Goal: Transaction & Acquisition: Purchase product/service

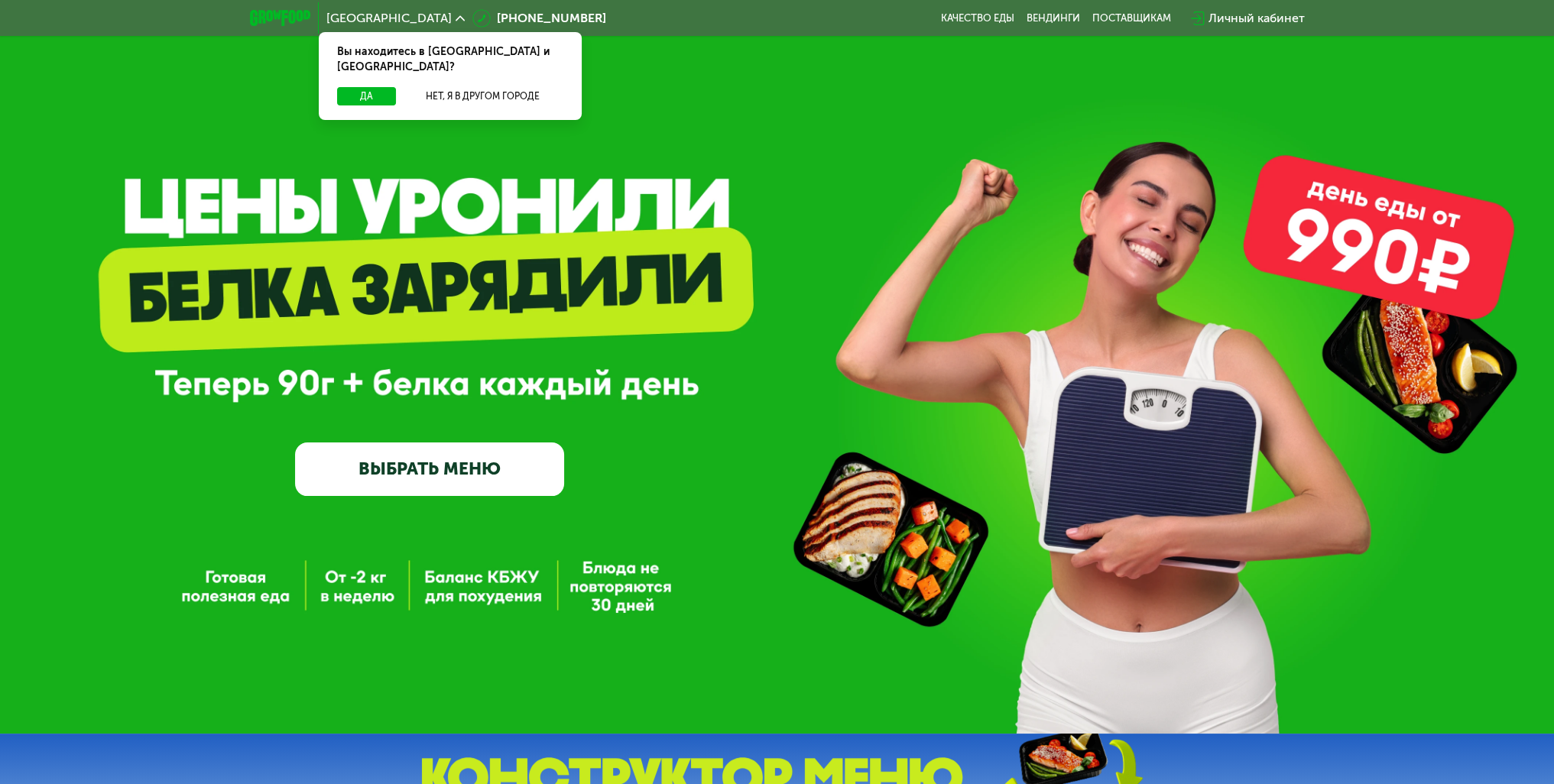
click at [468, 462] on link "ВЫБРАТЬ МЕНЮ" at bounding box center [429, 469] width 269 height 55
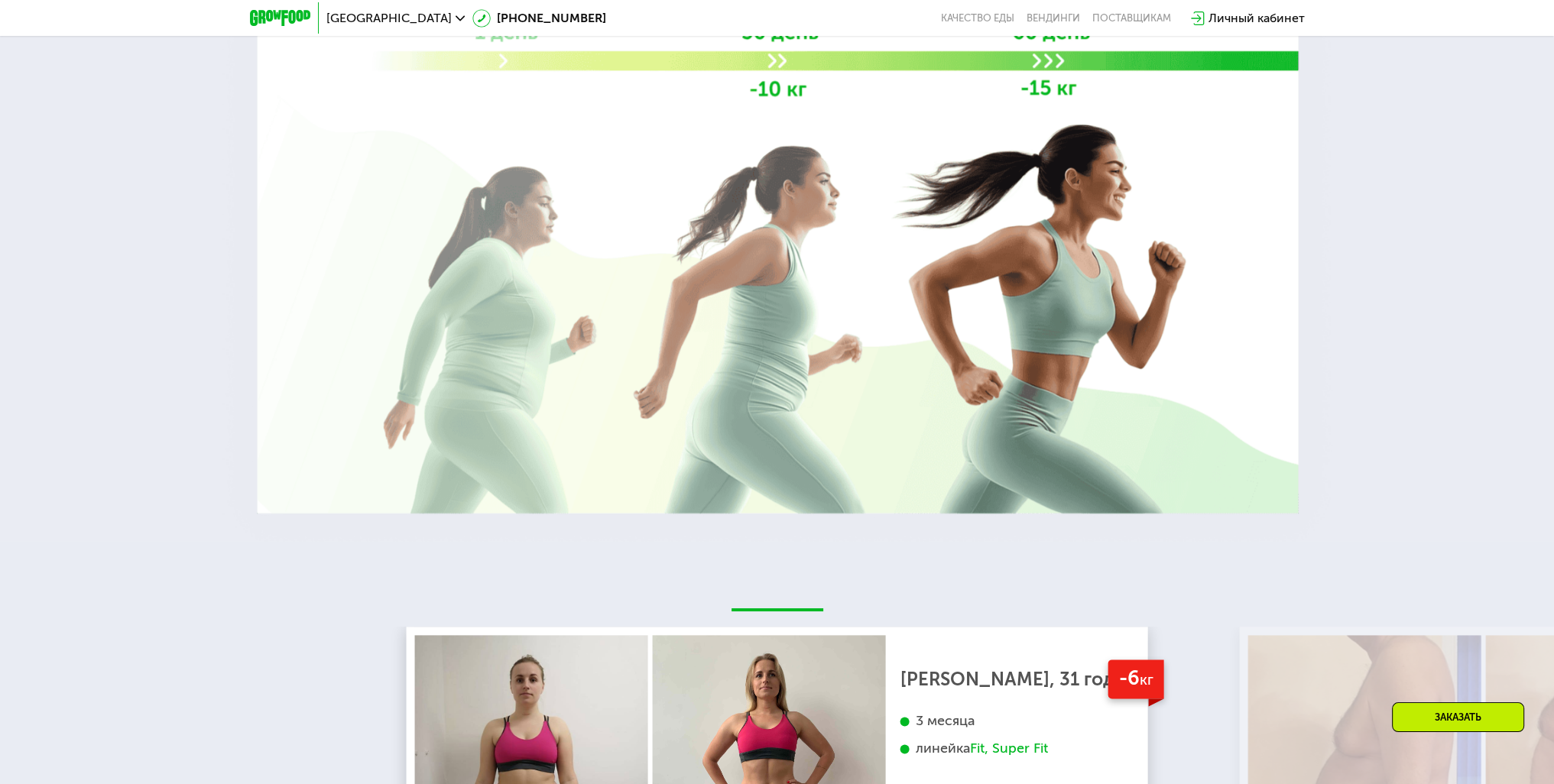
scroll to position [2398, 0]
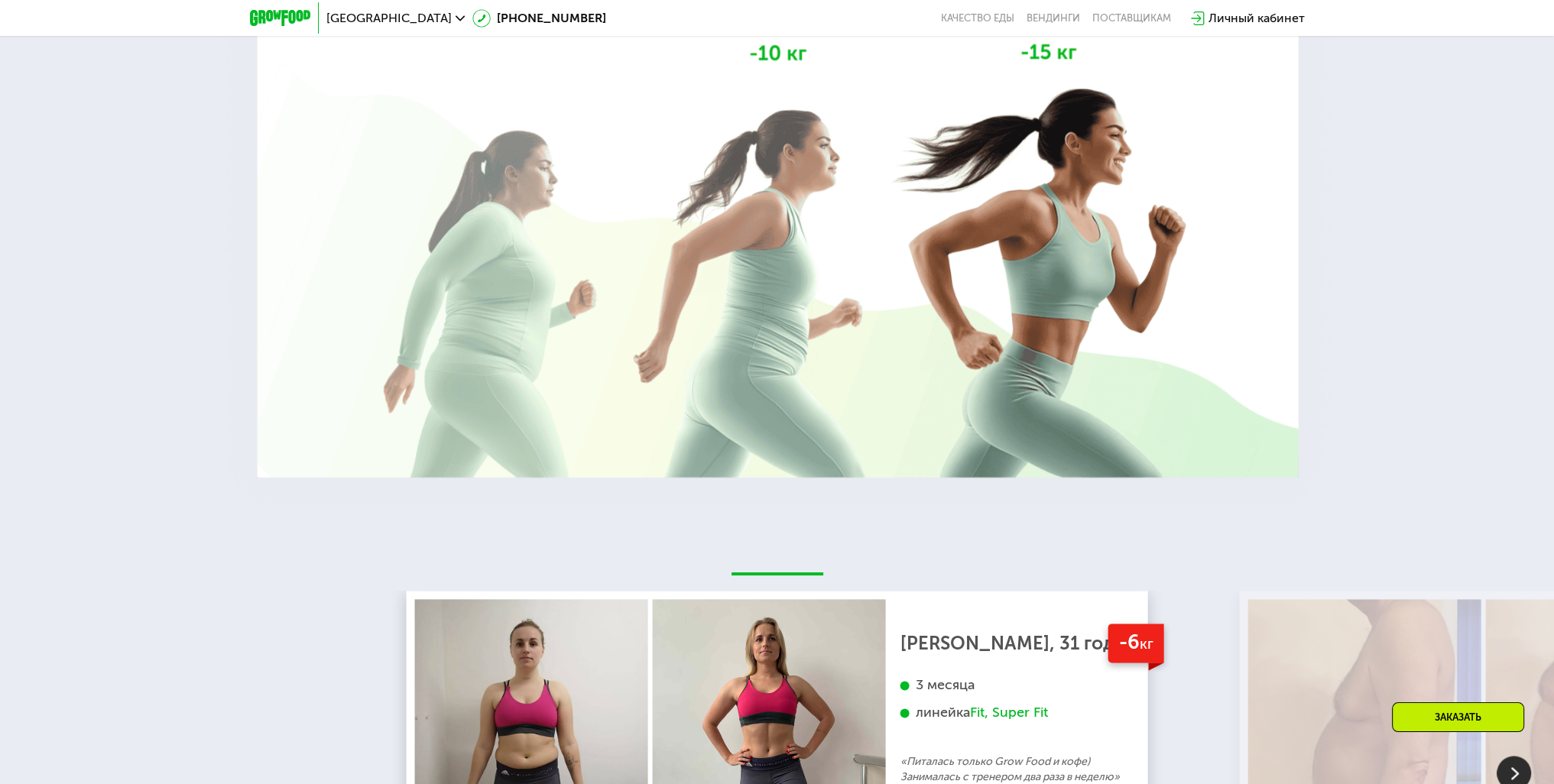
click at [116, 432] on div at bounding box center [777, 103] width 1554 height 802
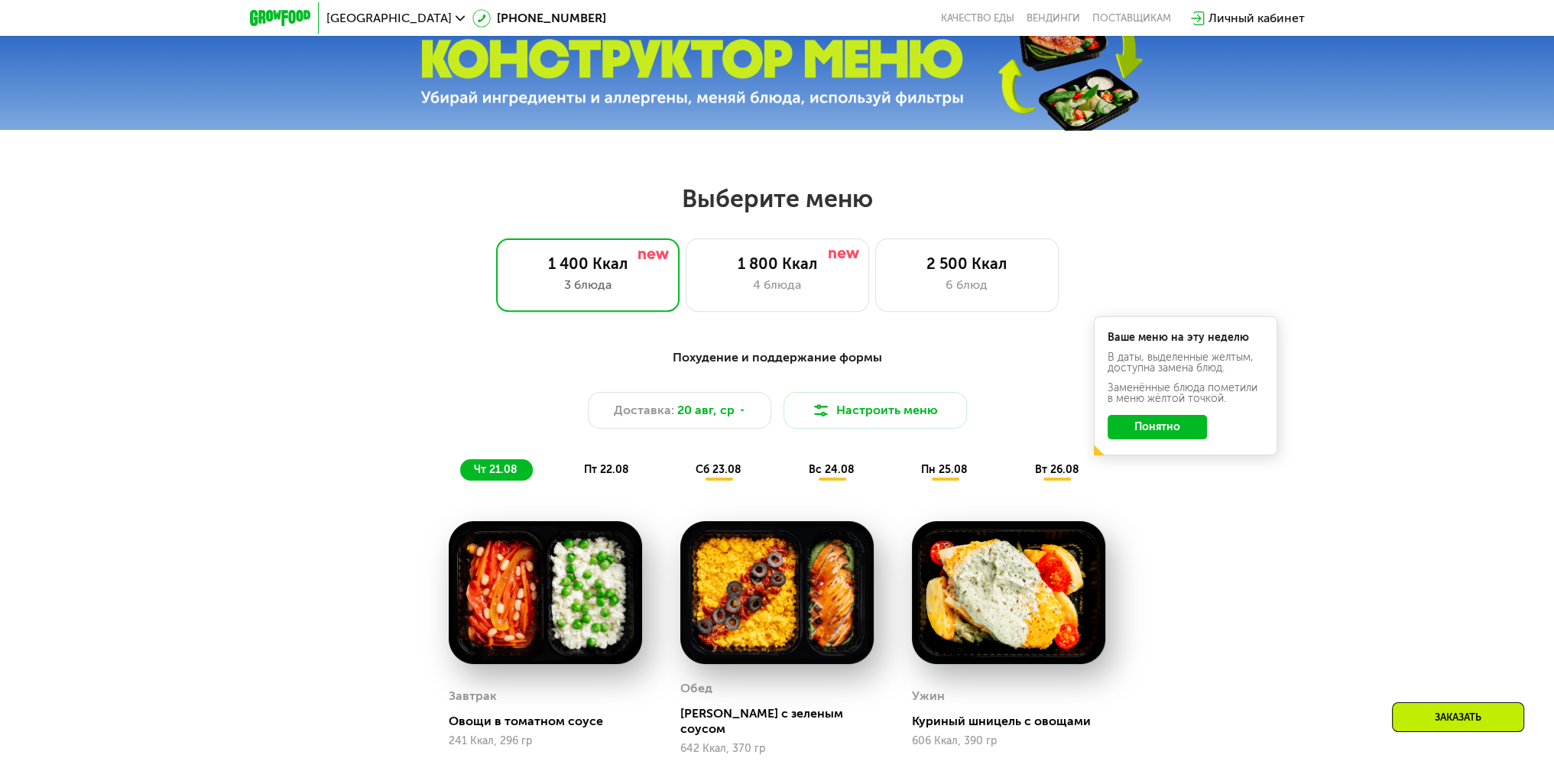
scroll to position [642, 0]
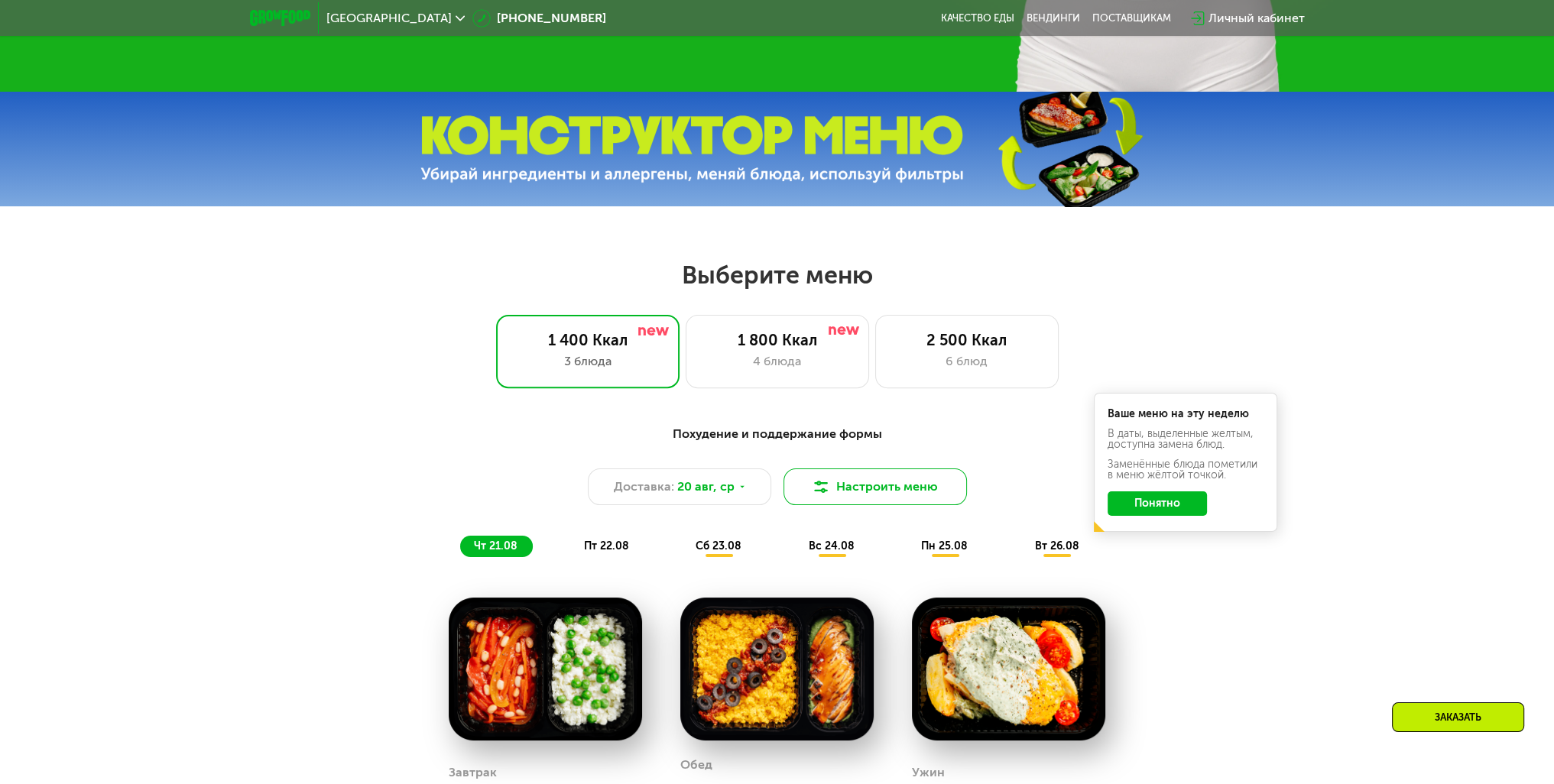
click at [848, 488] on button "Настроить меню" at bounding box center [875, 487] width 183 height 37
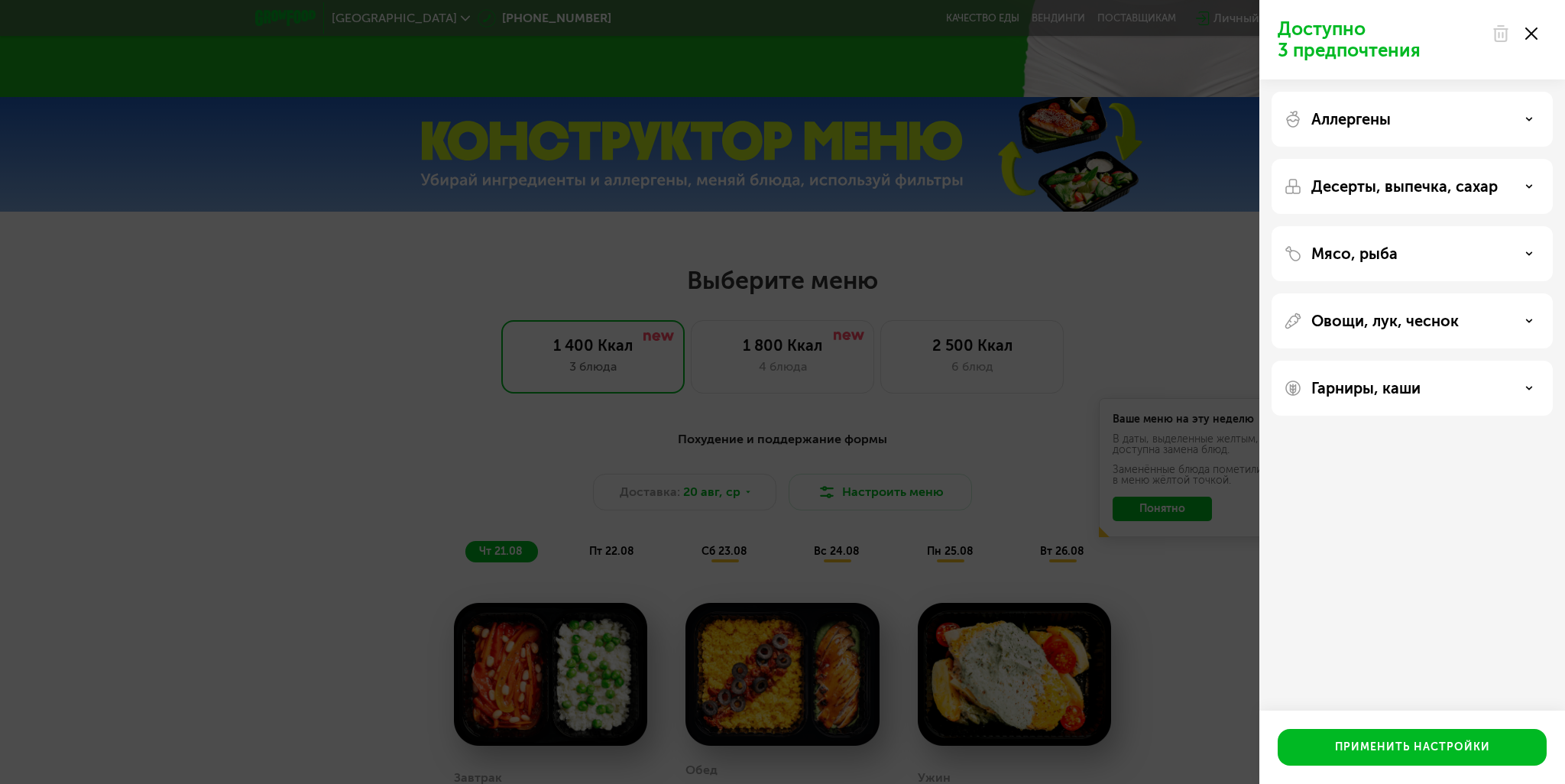
click at [988, 307] on div "Доступно 3 предпочтения Аллергены Десерты, выпечка, сахар Мясо, рыба Овощи, лук…" at bounding box center [782, 392] width 1565 height 784
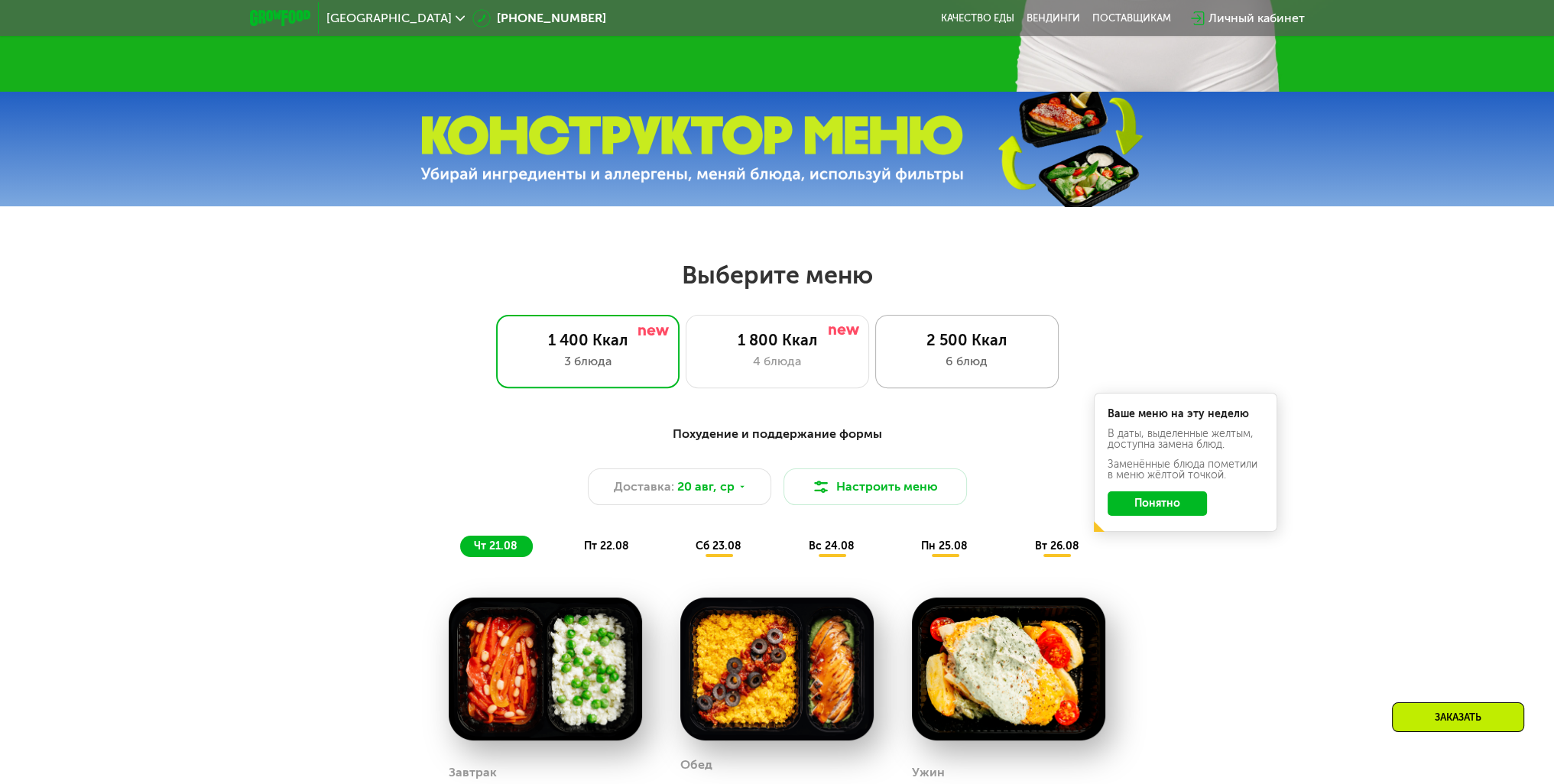
click at [914, 339] on div "2 500 Ккал" at bounding box center [967, 339] width 151 height 18
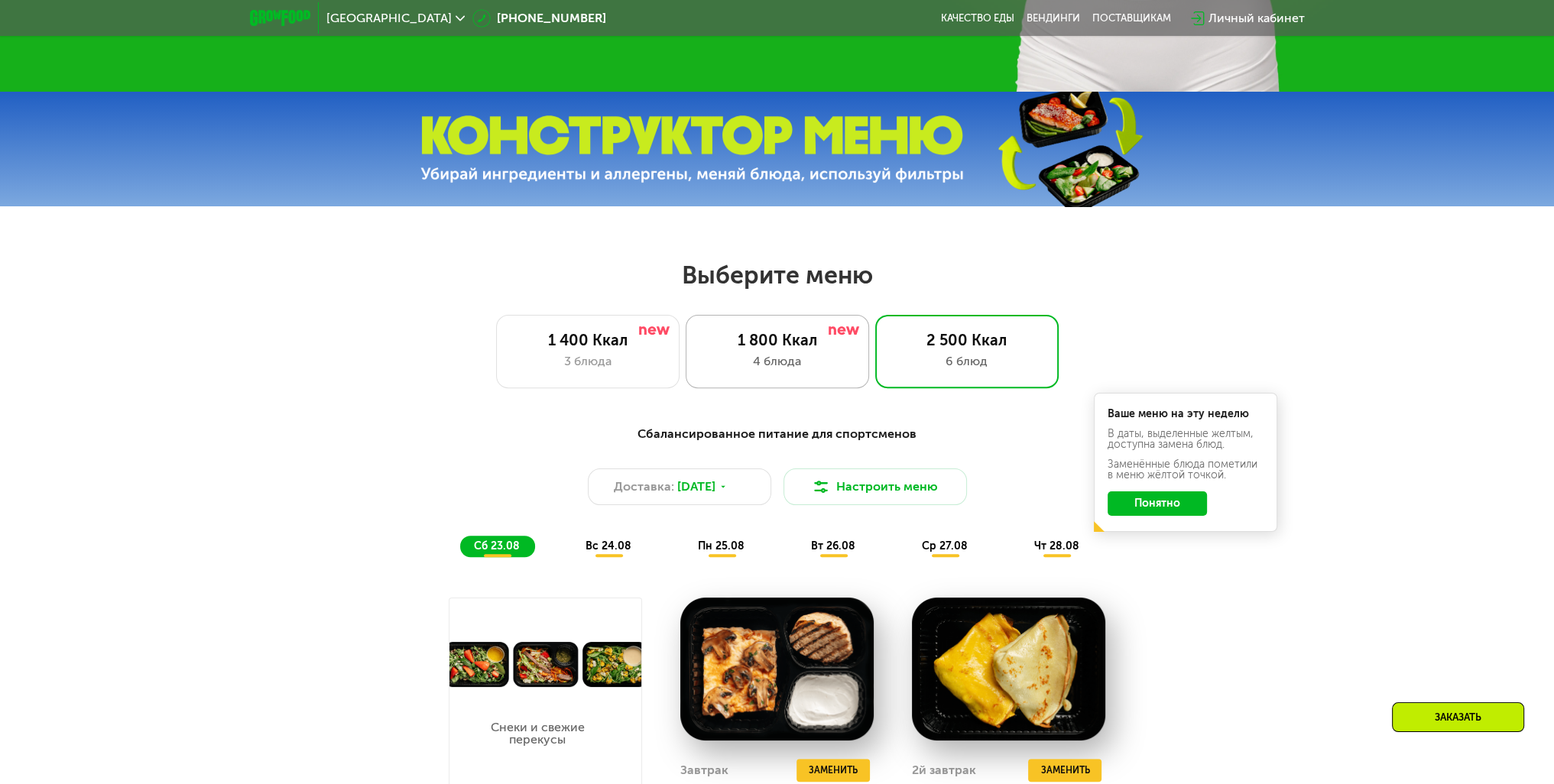
click at [759, 361] on div "4 блюда" at bounding box center [777, 361] width 151 height 18
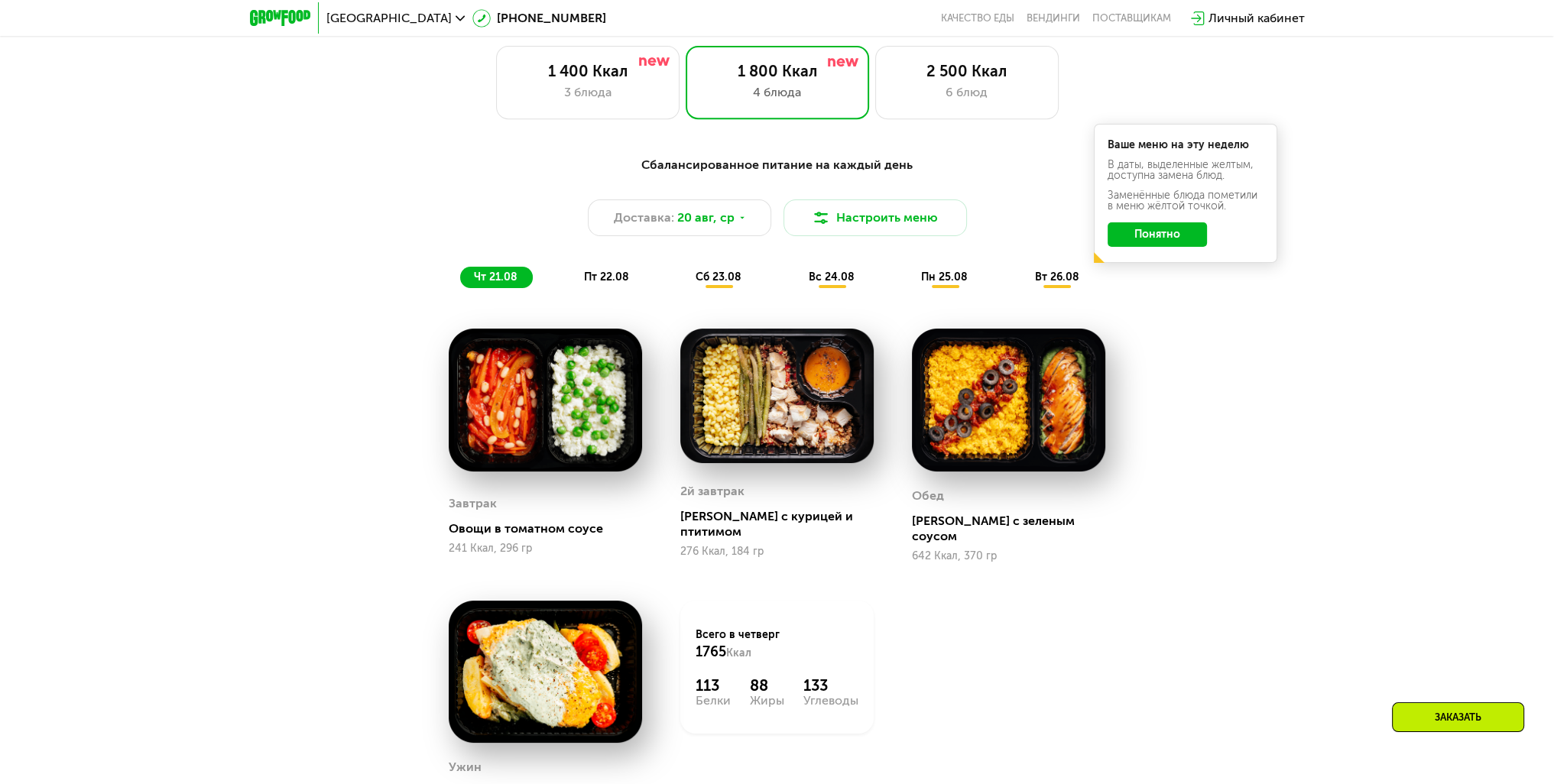
scroll to position [871, 0]
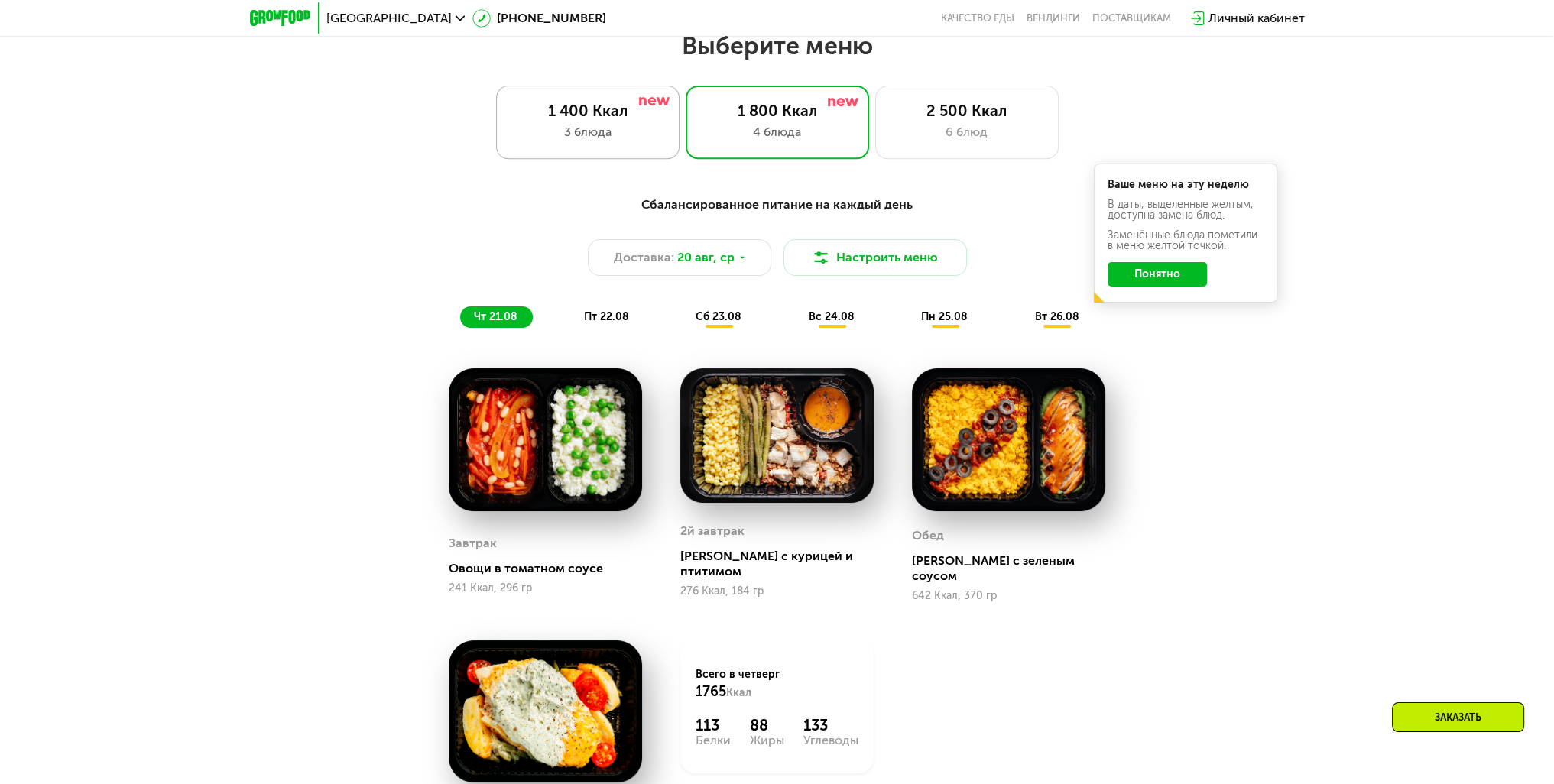
click at [590, 120] on div "1 400 Ккал" at bounding box center [587, 110] width 151 height 18
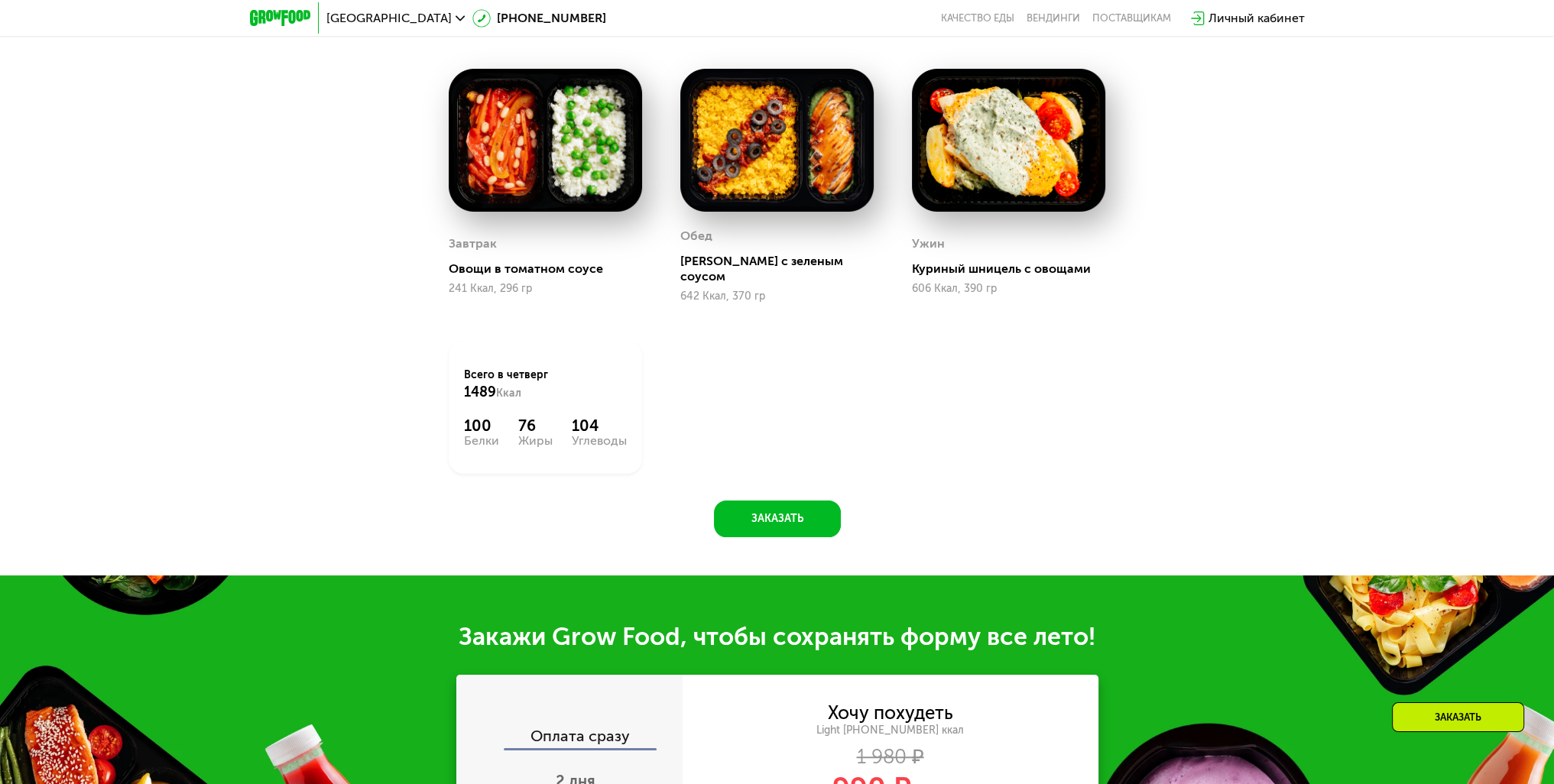
scroll to position [1176, 0]
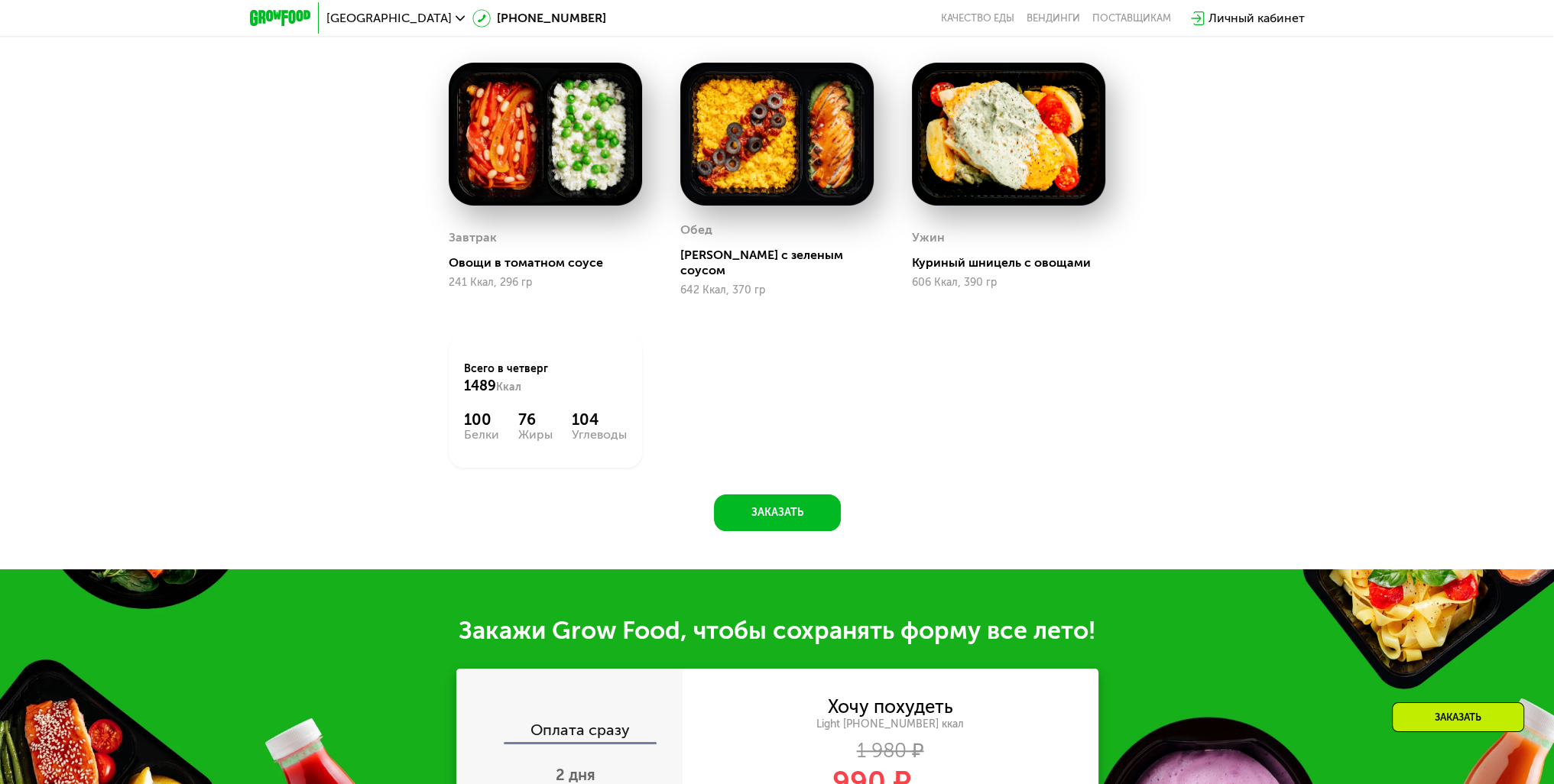
click at [765, 169] on img at bounding box center [777, 134] width 193 height 143
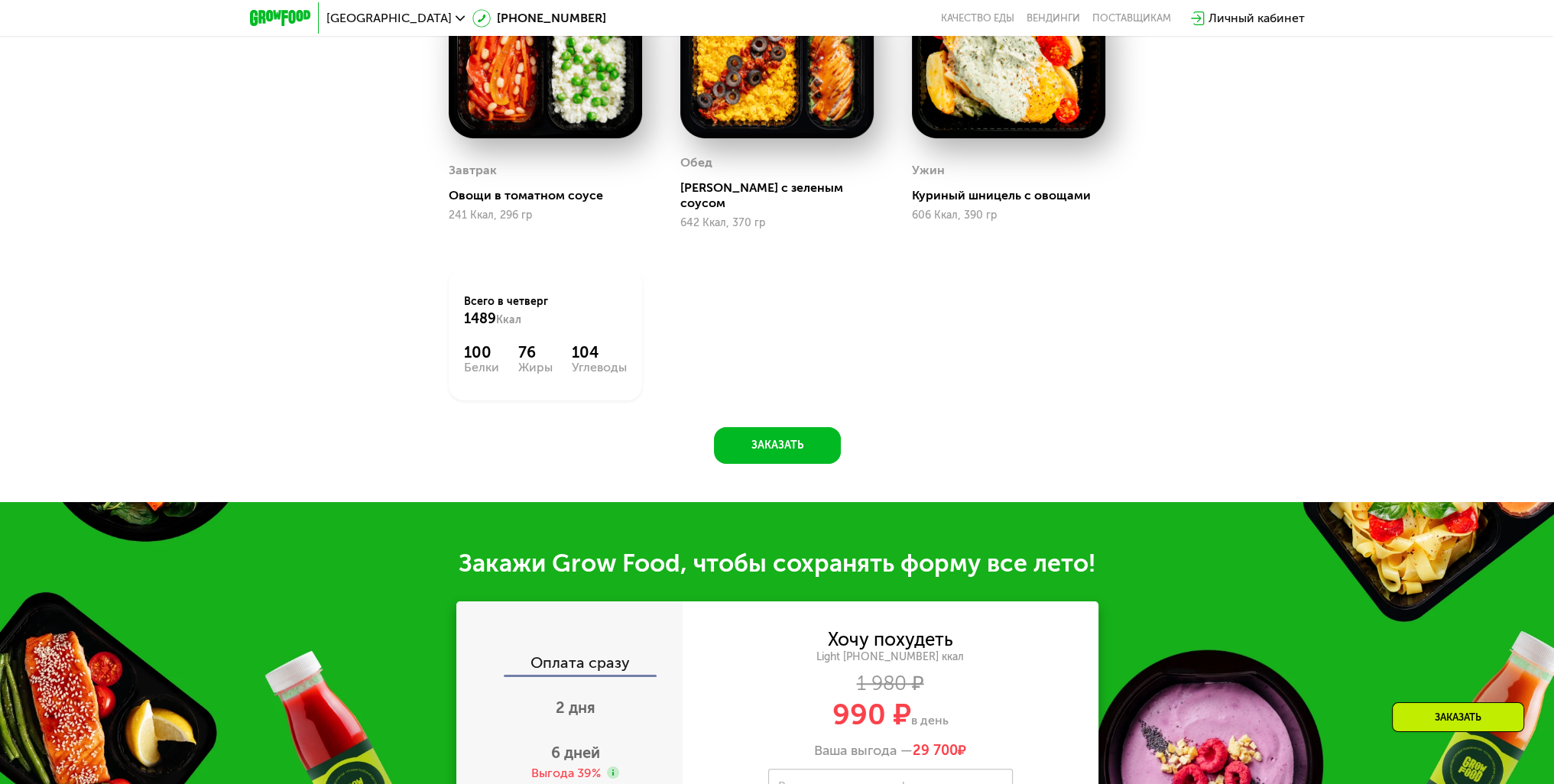
scroll to position [1253, 0]
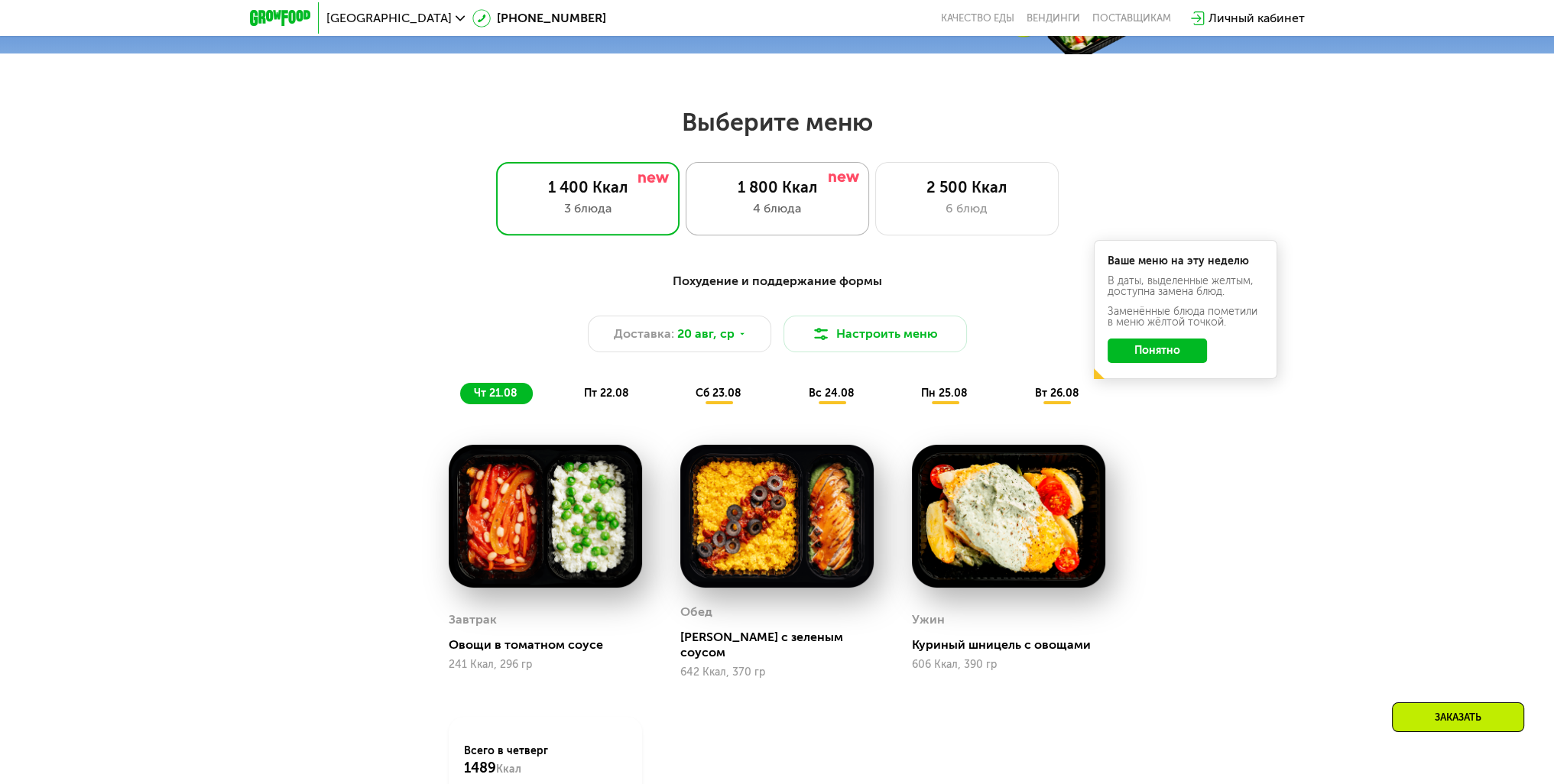
drag, startPoint x: 765, startPoint y: 198, endPoint x: 765, endPoint y: 221, distance: 23.0
click at [765, 196] on div "1 800 Ккал" at bounding box center [777, 187] width 151 height 18
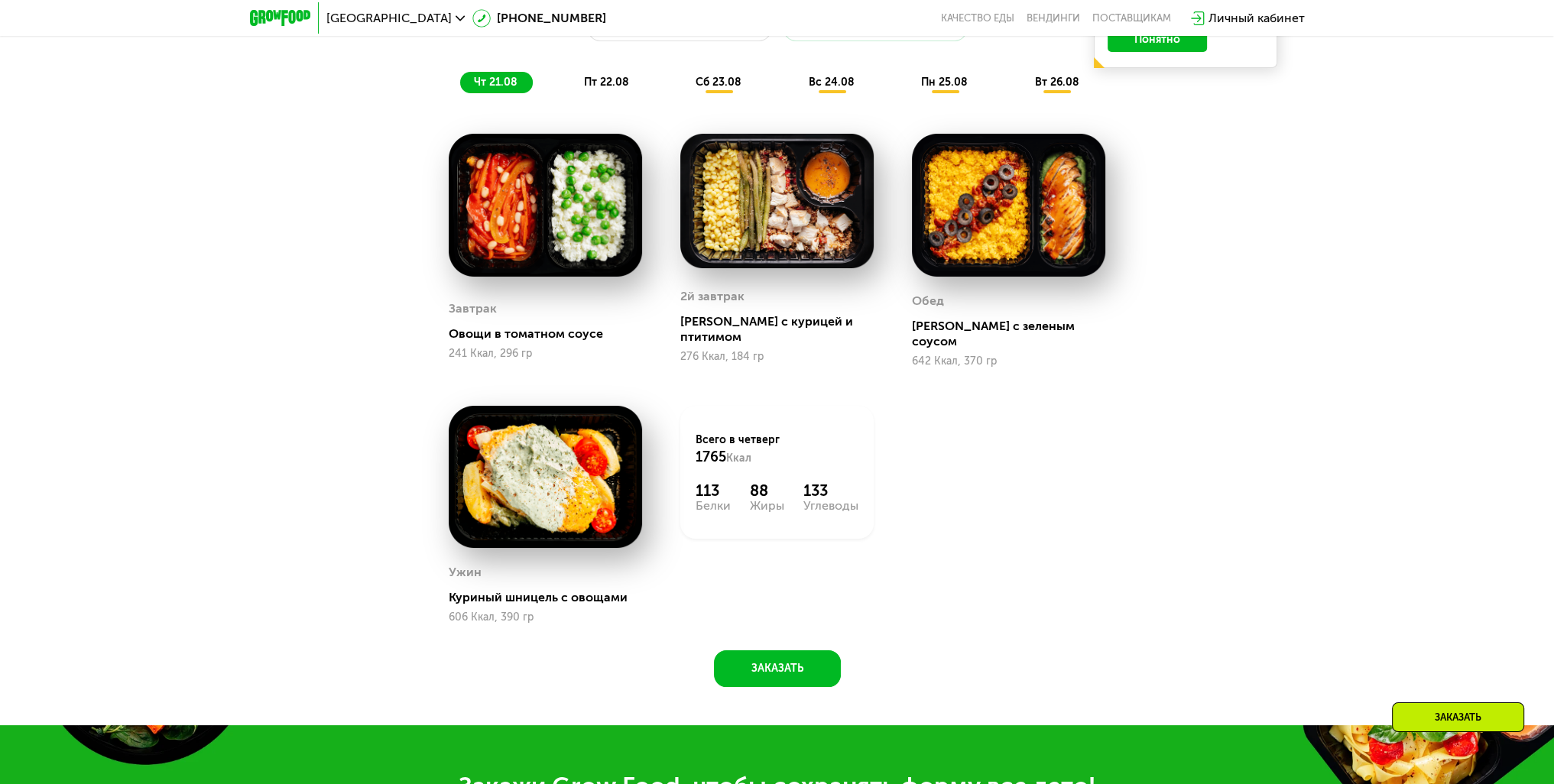
scroll to position [1099, 0]
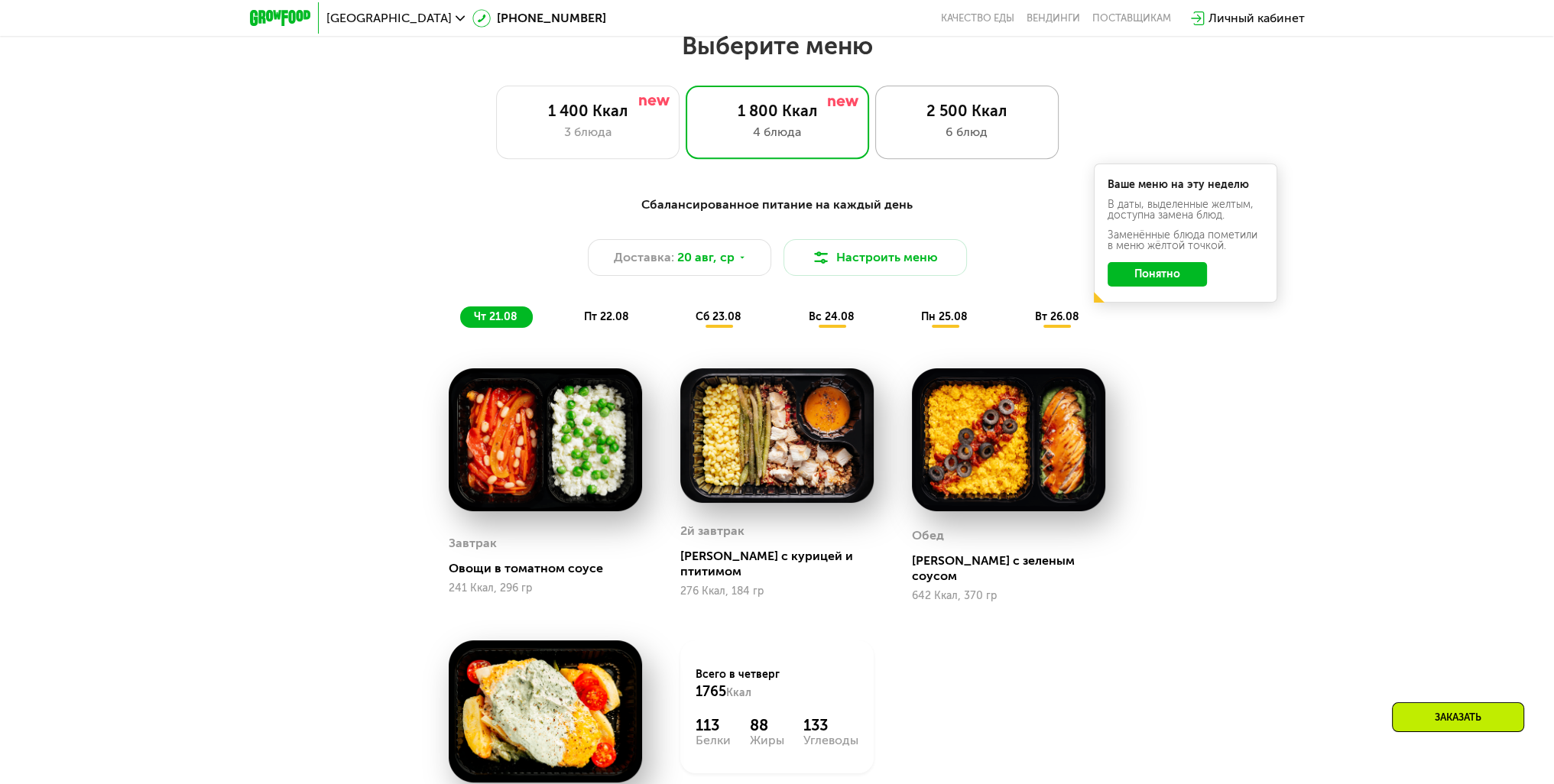
click at [979, 138] on div "6 блюд" at bounding box center [967, 132] width 151 height 18
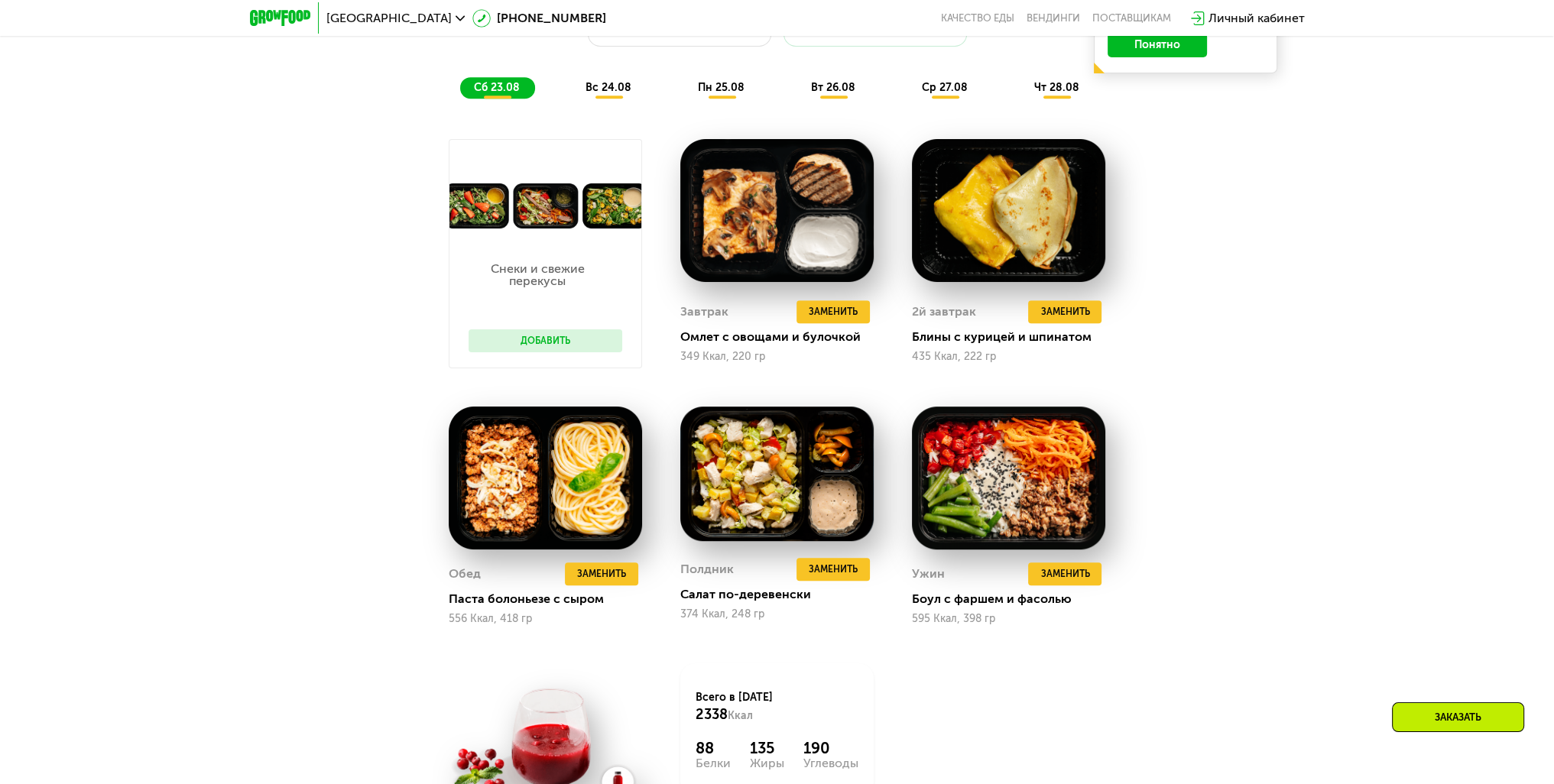
click at [599, 103] on div "Сбалансированное питание для спортсменов Доставка: [DATE] Настроить меню сб 23.…" at bounding box center [777, 32] width 923 height 150
click at [614, 94] on span "вс 24.08" at bounding box center [608, 87] width 46 height 13
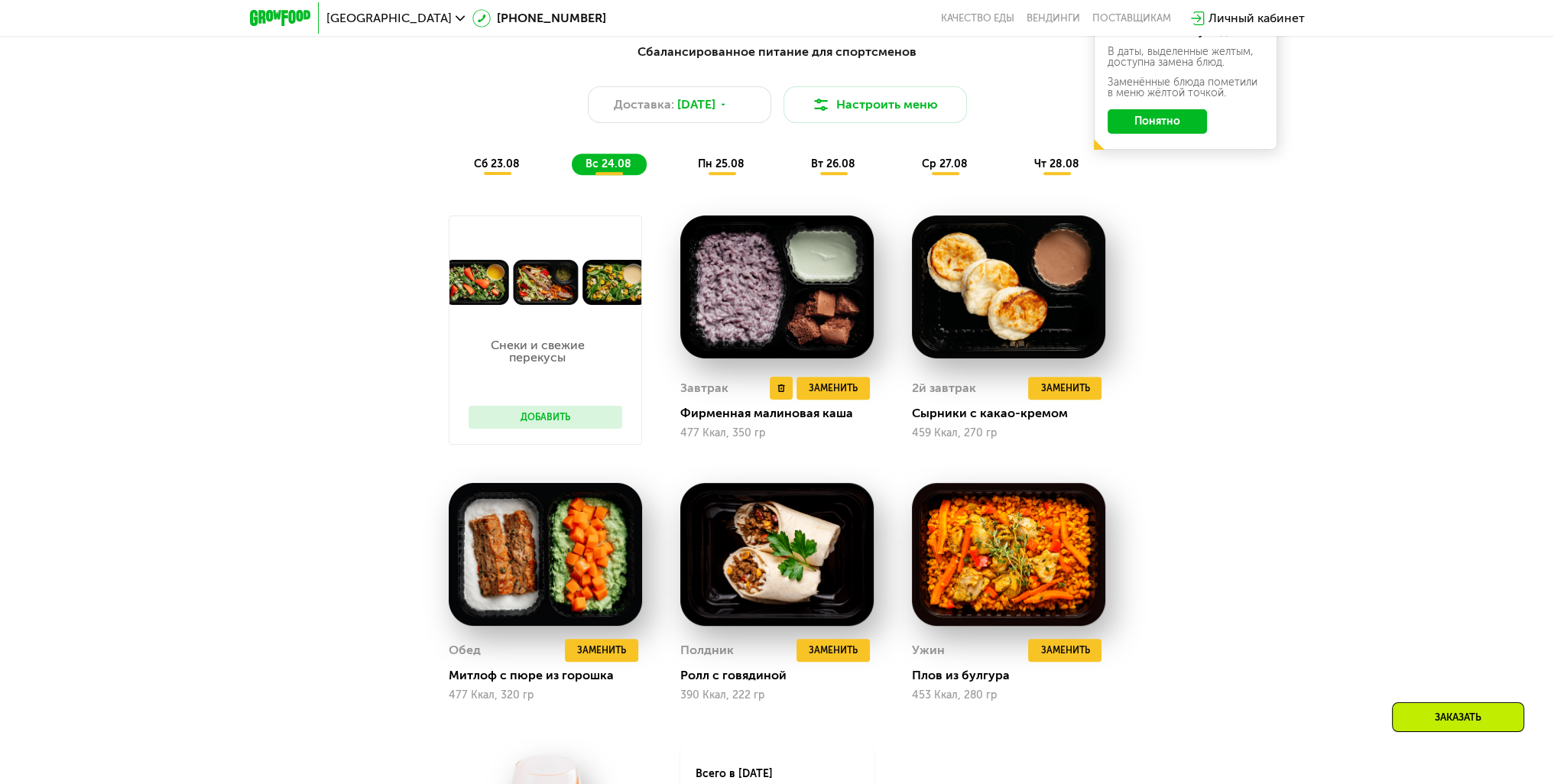
scroll to position [1024, 0]
click at [545, 175] on div "сб 23.08 вс 24.08 пн 25.08 вт 26.08 ср 27.08 чт 28.08" at bounding box center [777, 163] width 634 height 21
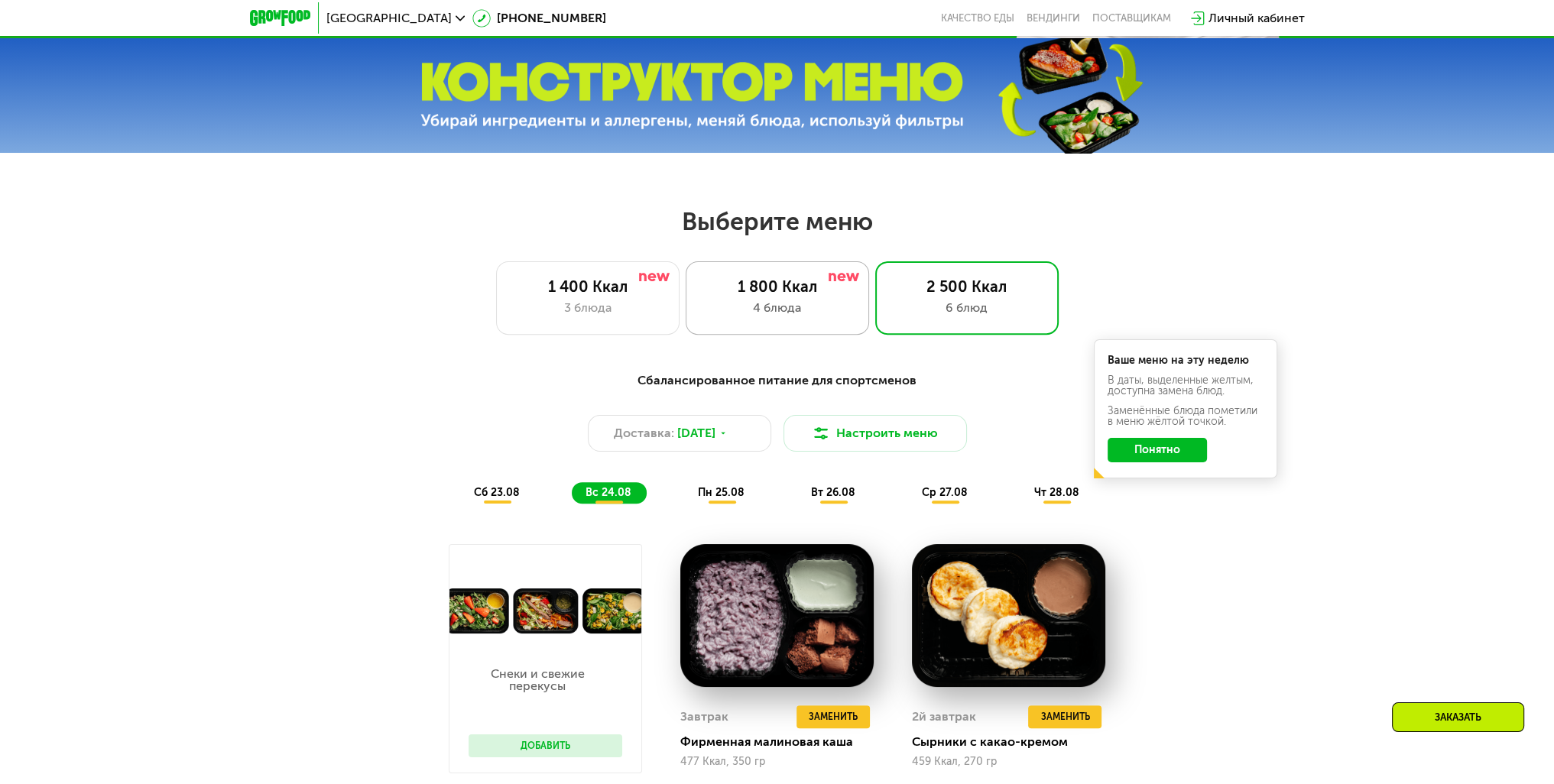
scroll to position [642, 0]
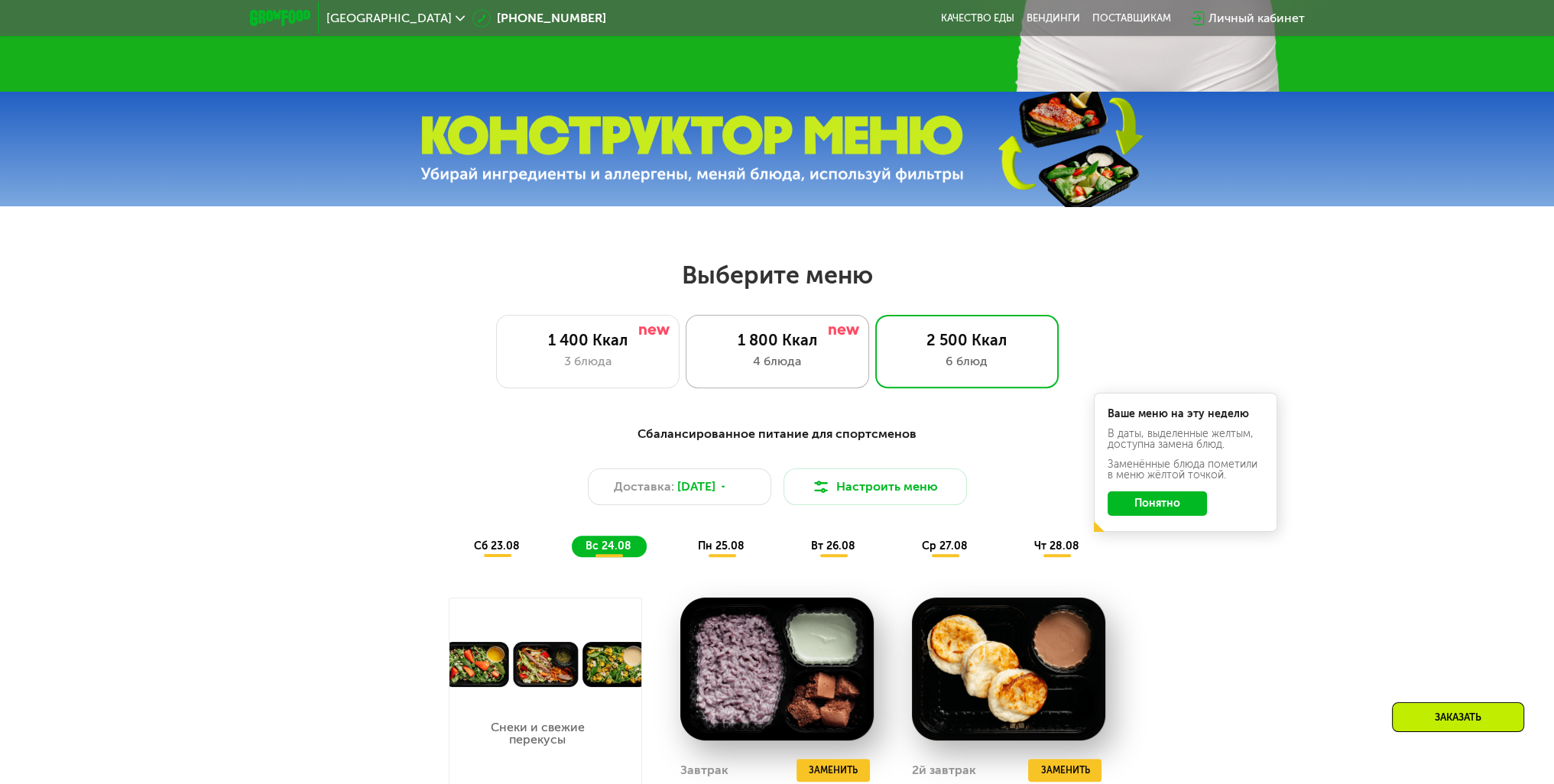
click at [875, 376] on div "1 800 Ккал 4 блюда" at bounding box center [967, 351] width 183 height 74
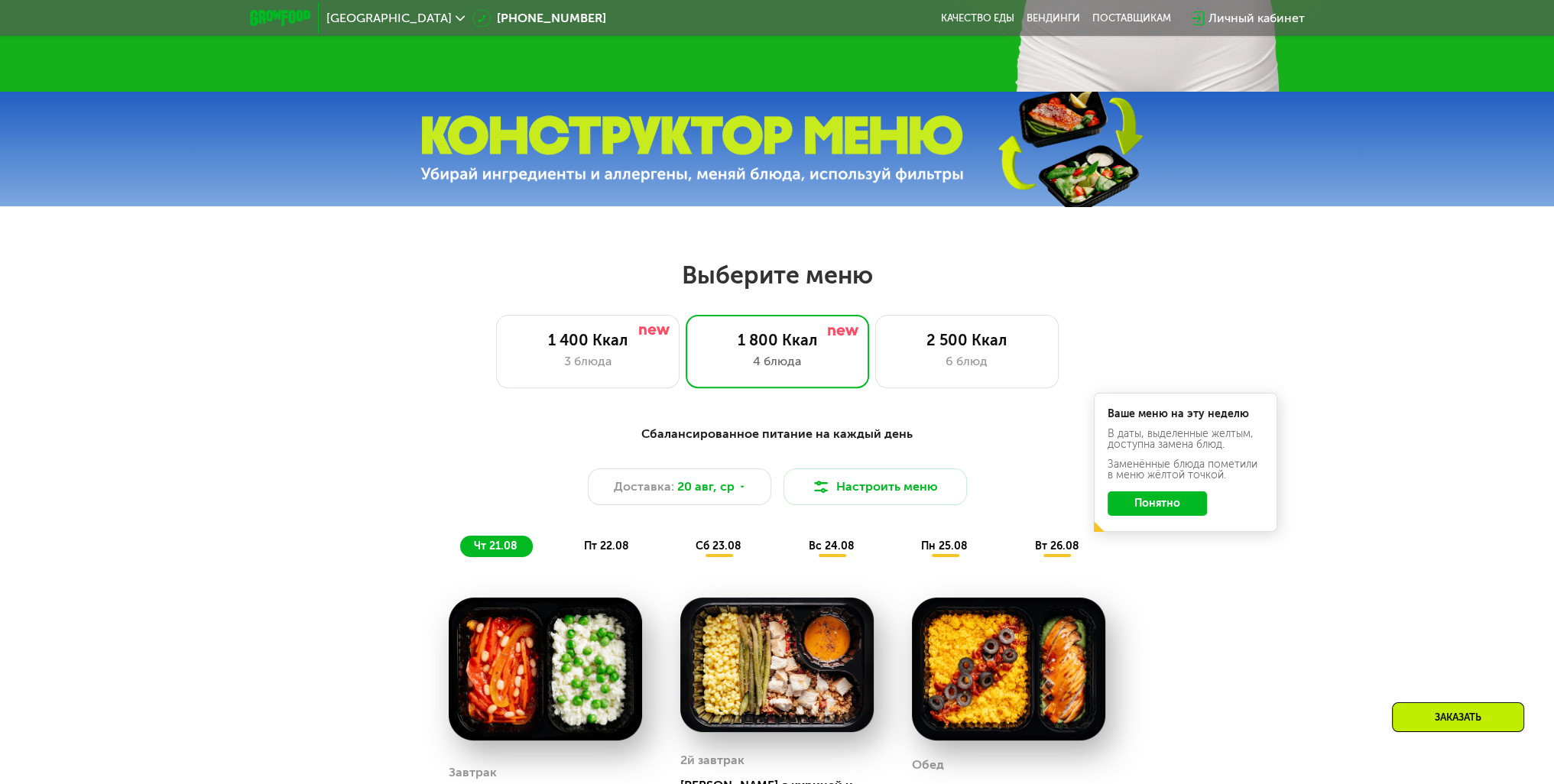
click at [379, 12] on div "[GEOGRAPHIC_DATA]" at bounding box center [395, 18] width 138 height 12
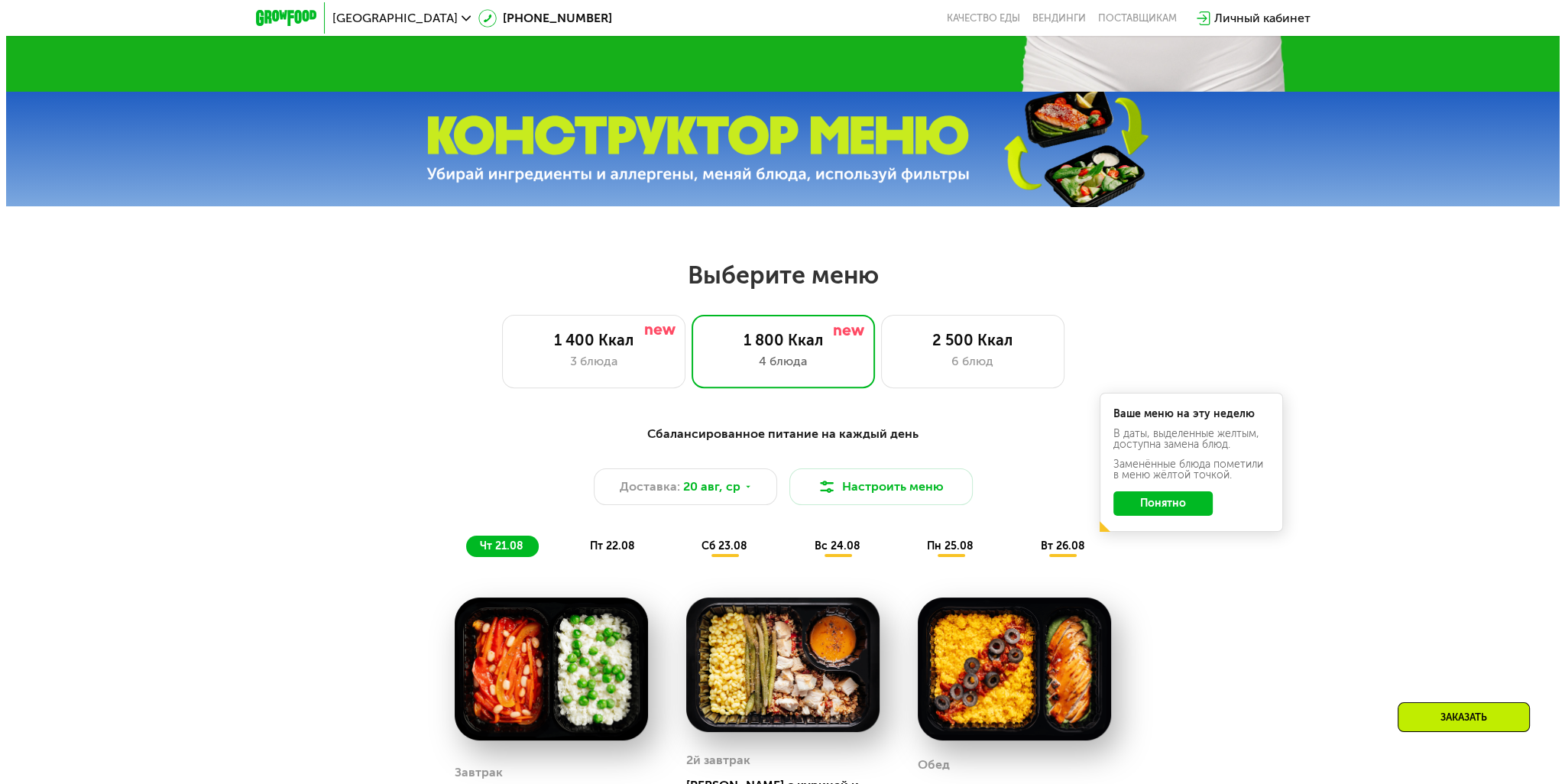
scroll to position [718, 0]
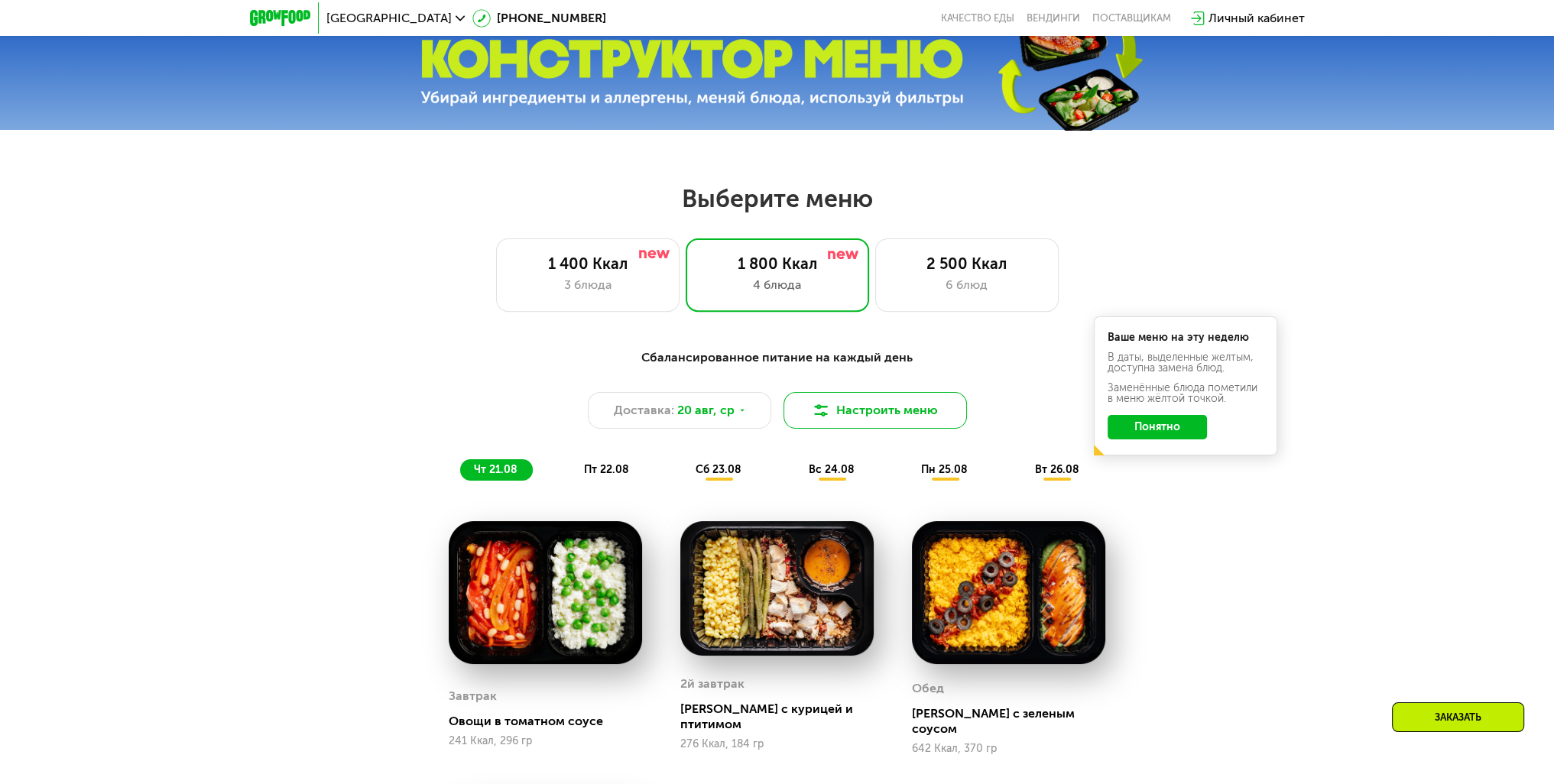
click at [867, 411] on button "Настроить меню" at bounding box center [875, 410] width 183 height 37
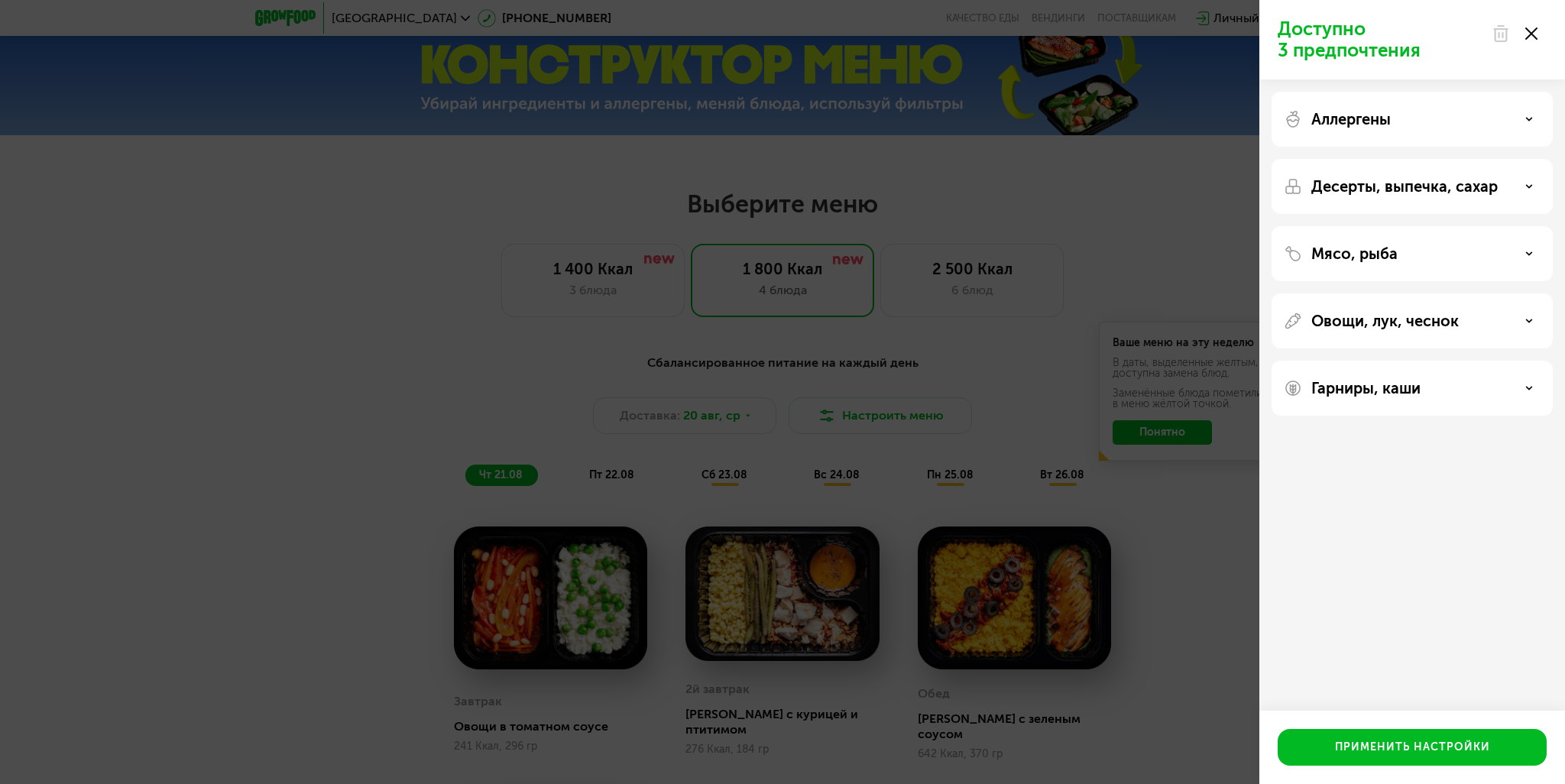
click at [1365, 116] on p "Аллергены" at bounding box center [1351, 119] width 80 height 18
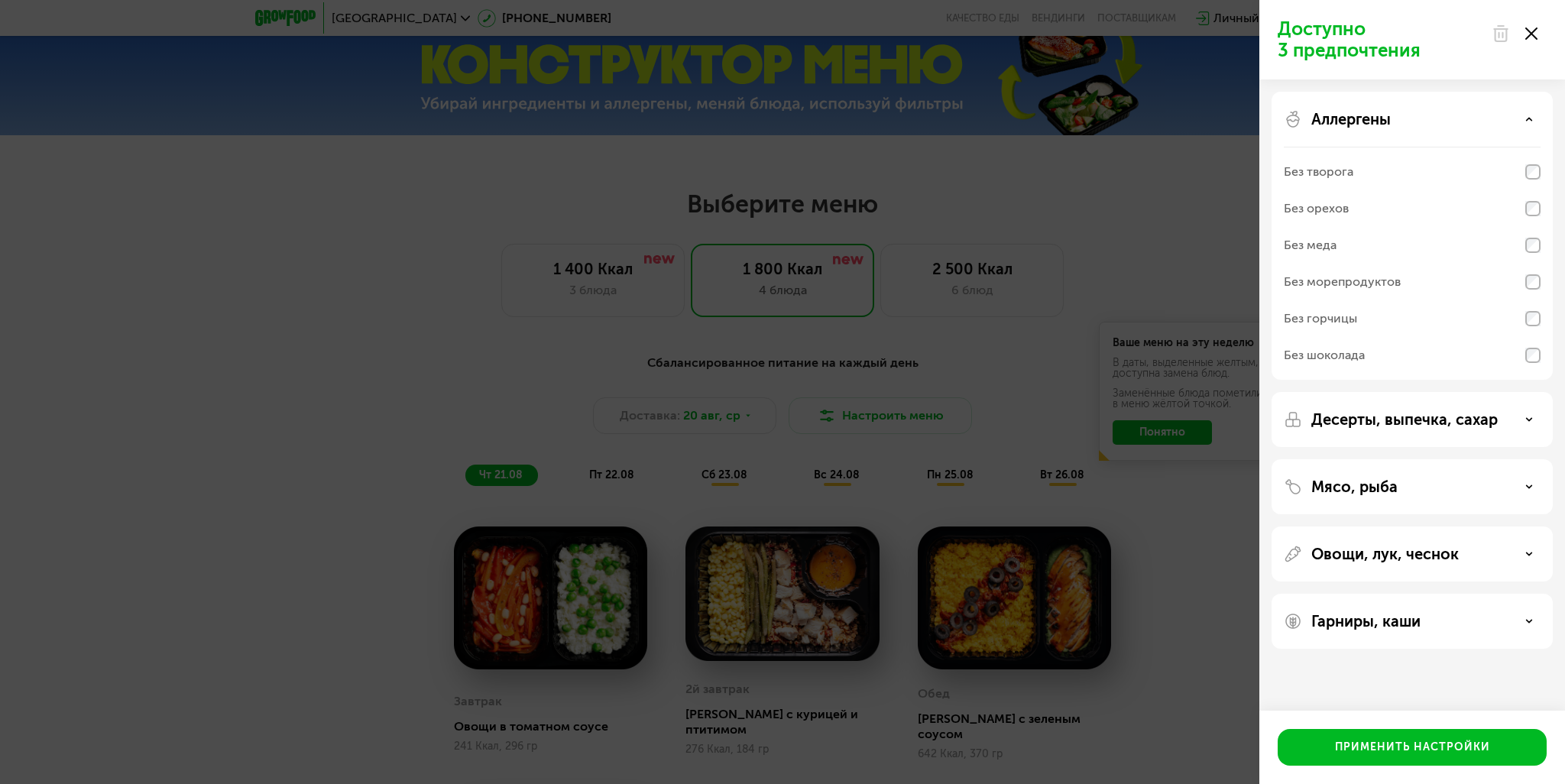
click at [1364, 116] on p "Аллергены" at bounding box center [1351, 119] width 80 height 18
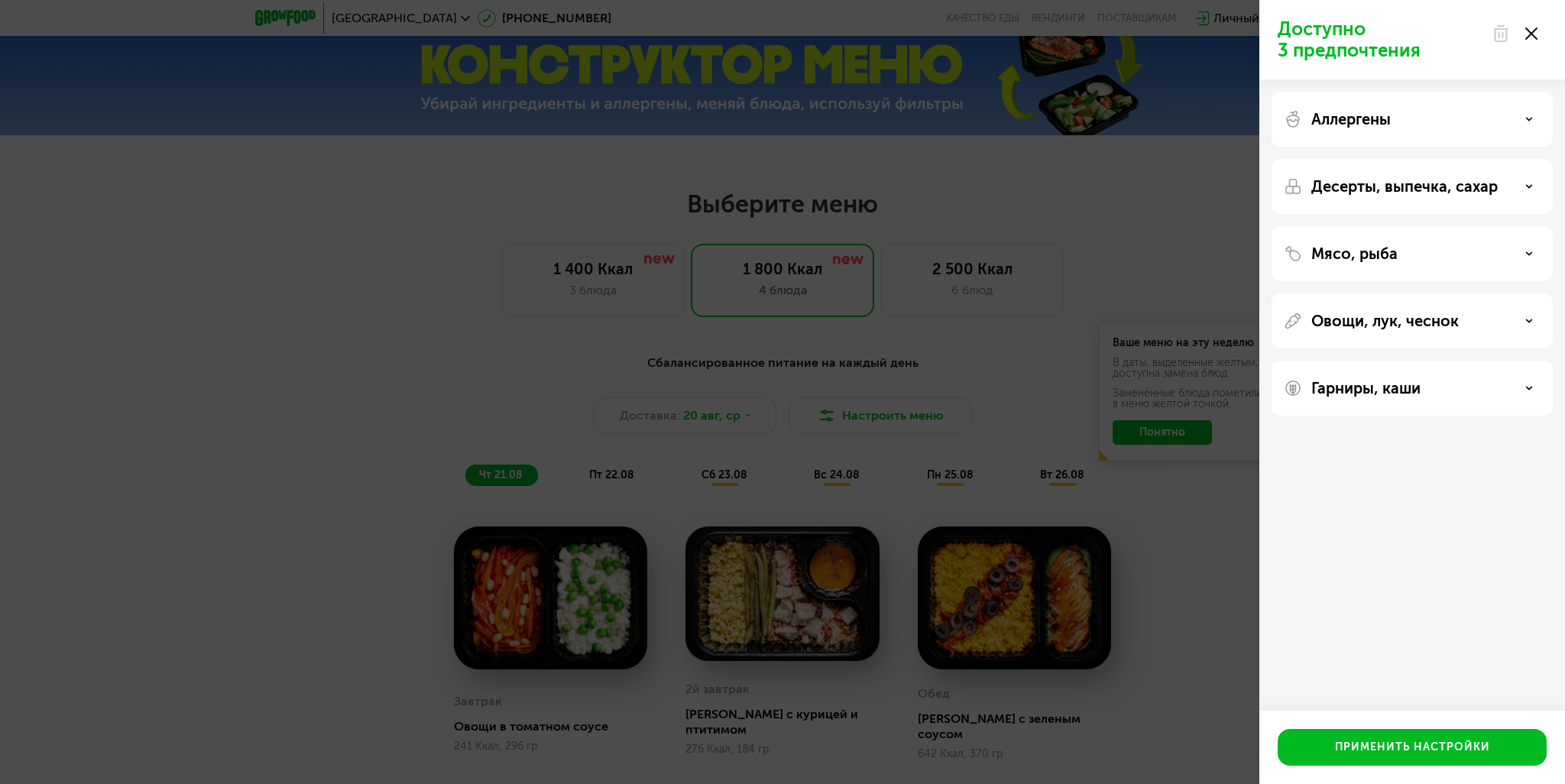
click at [1346, 226] on div "Десерты, выпечка, сахар" at bounding box center [1412, 253] width 281 height 55
click at [1344, 186] on p "Десерты, выпечка, сахар" at bounding box center [1404, 186] width 186 height 18
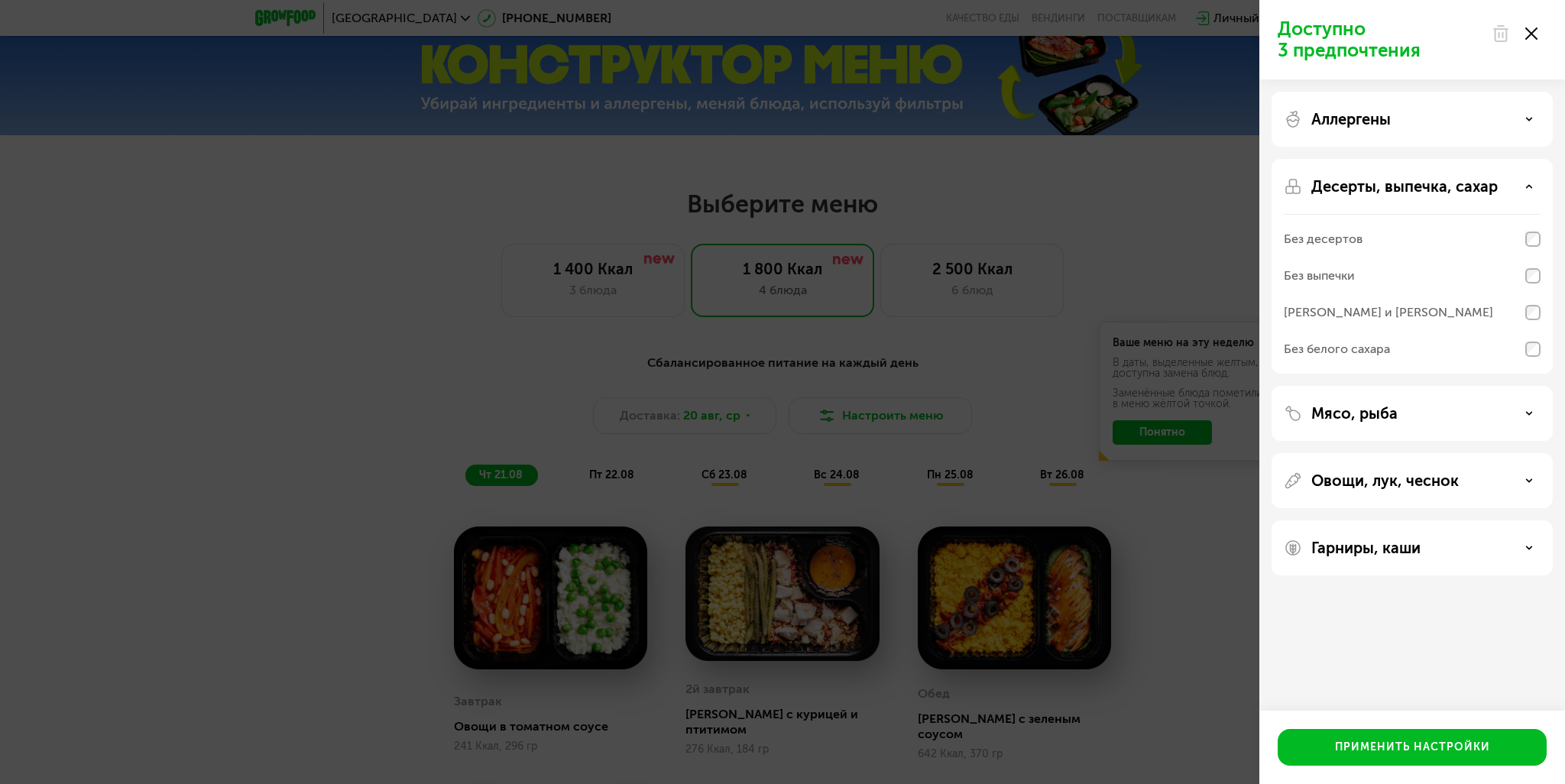
click at [1357, 242] on div "Без десертов" at bounding box center [1323, 239] width 79 height 18
click at [1356, 294] on div "Без выпечки" at bounding box center [1413, 312] width 257 height 37
click at [1363, 352] on div "Без белого сахара" at bounding box center [1337, 349] width 107 height 18
click at [1373, 312] on div "[PERSON_NAME] и [PERSON_NAME]" at bounding box center [1389, 312] width 209 height 18
click at [1521, 330] on div "[PERSON_NAME] и [PERSON_NAME]" at bounding box center [1413, 348] width 257 height 37
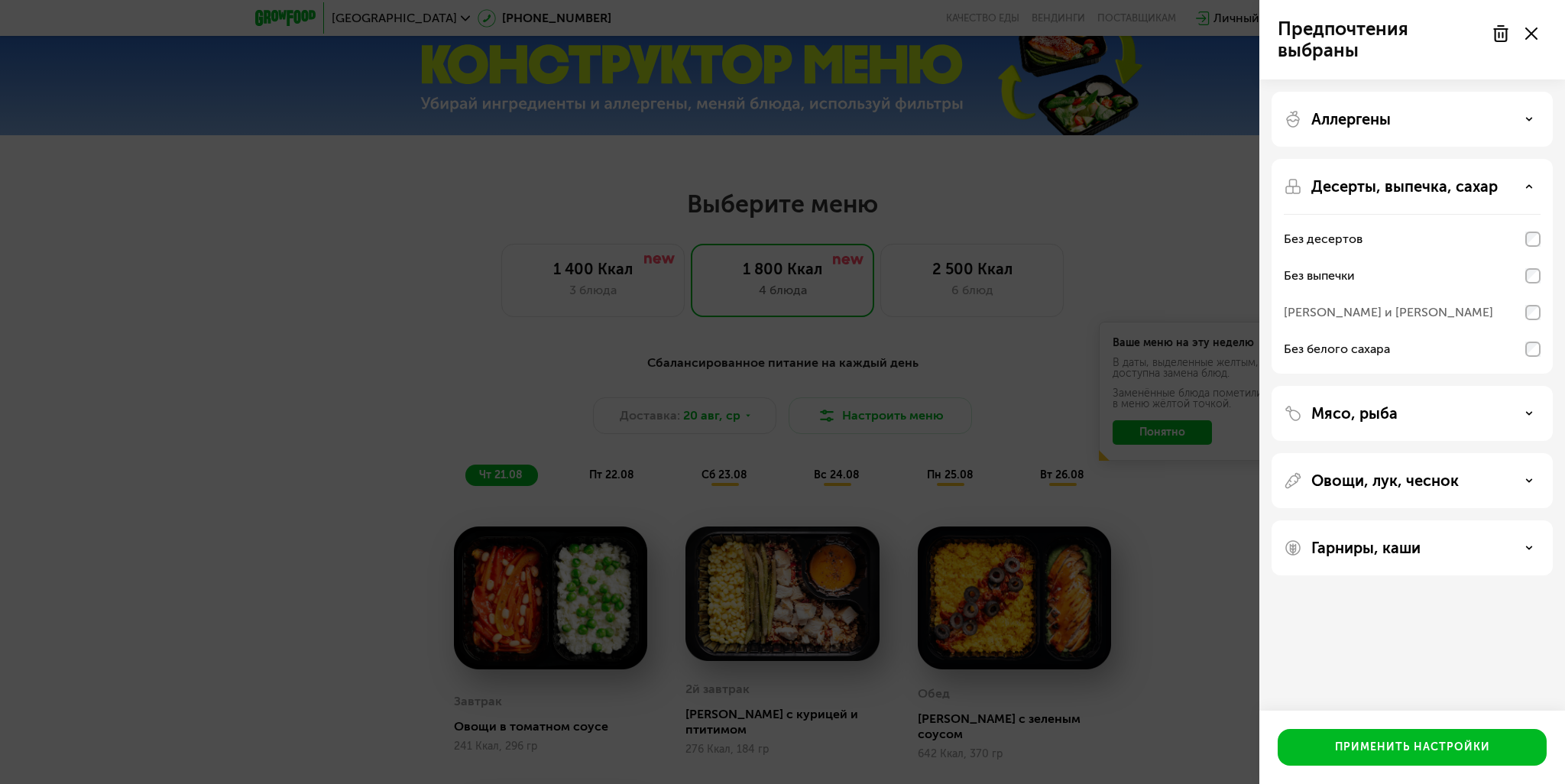
click at [1412, 315] on div "[PERSON_NAME] и [PERSON_NAME]" at bounding box center [1389, 312] width 209 height 18
click at [1362, 350] on div "Без белого сахара" at bounding box center [1337, 349] width 107 height 18
click at [1360, 320] on div "[PERSON_NAME] и [PERSON_NAME]" at bounding box center [1389, 312] width 209 height 18
click at [1371, 347] on div "Без белого сахара" at bounding box center [1337, 349] width 107 height 18
click at [1367, 305] on div "[PERSON_NAME] и [PERSON_NAME]" at bounding box center [1389, 312] width 209 height 18
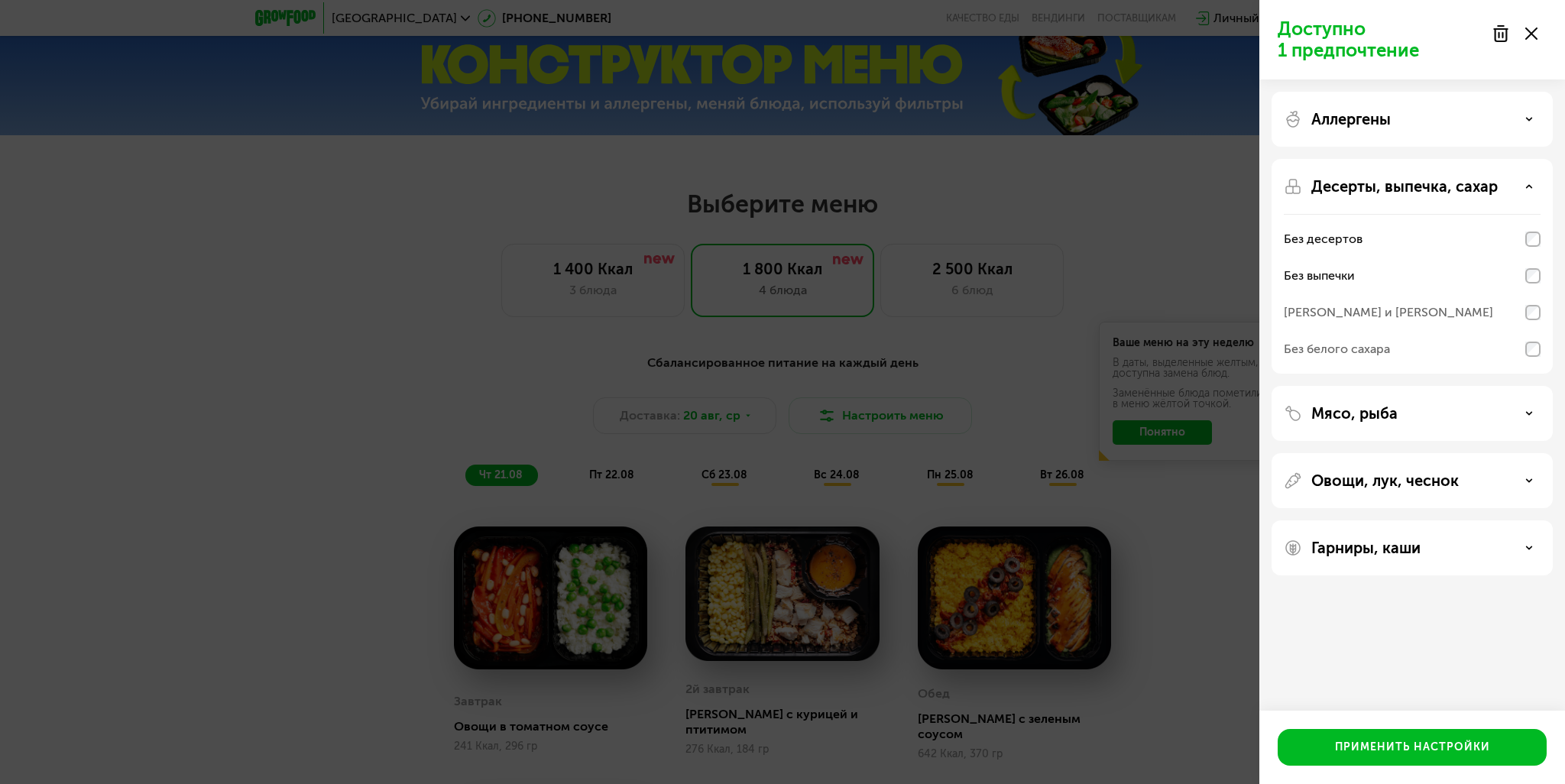
click at [1354, 346] on div "Без белого сахара" at bounding box center [1337, 349] width 107 height 18
click at [1385, 309] on div "[PERSON_NAME] и [PERSON_NAME]" at bounding box center [1389, 312] width 209 height 18
click at [1387, 408] on p "Мясо, рыба" at bounding box center [1354, 413] width 87 height 18
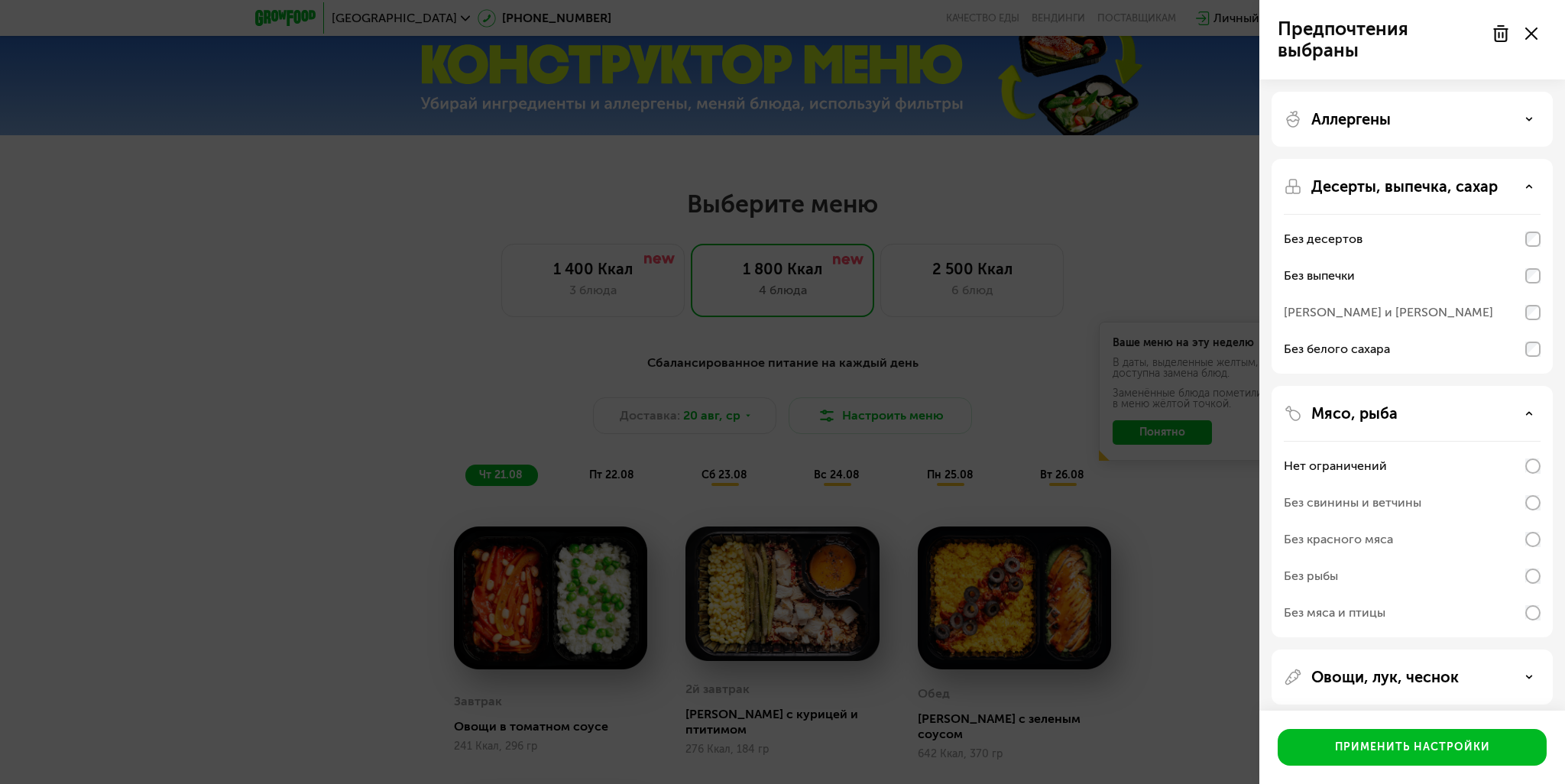
click at [1383, 501] on div "Без свинины и ветчины" at bounding box center [1353, 502] width 137 height 18
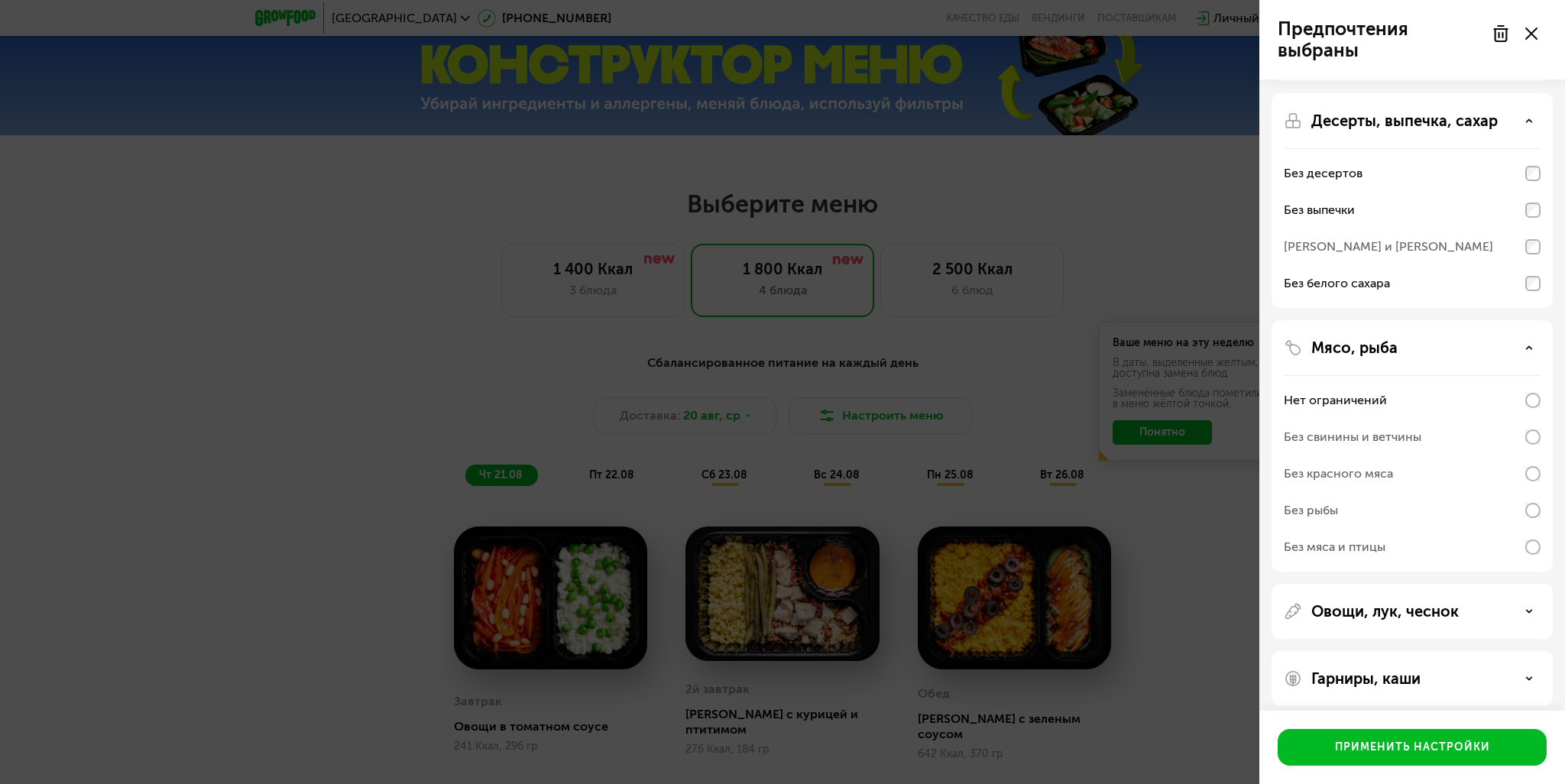
scroll to position [77, 0]
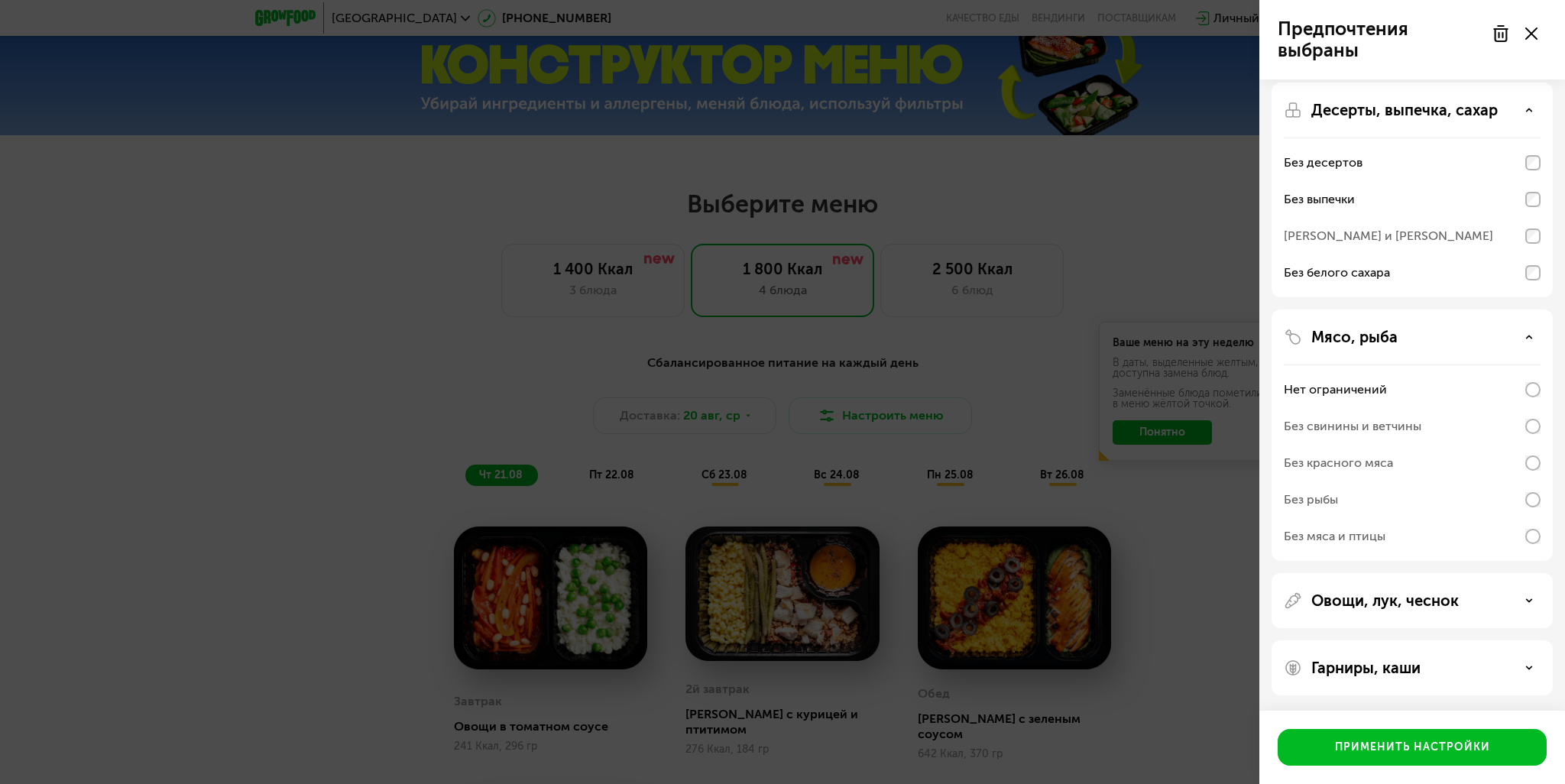
click at [1367, 640] on div "Овощи, лук, чеснок" at bounding box center [1412, 667] width 281 height 55
click at [1369, 592] on p "Овощи, лук, чеснок" at bounding box center [1385, 600] width 147 height 18
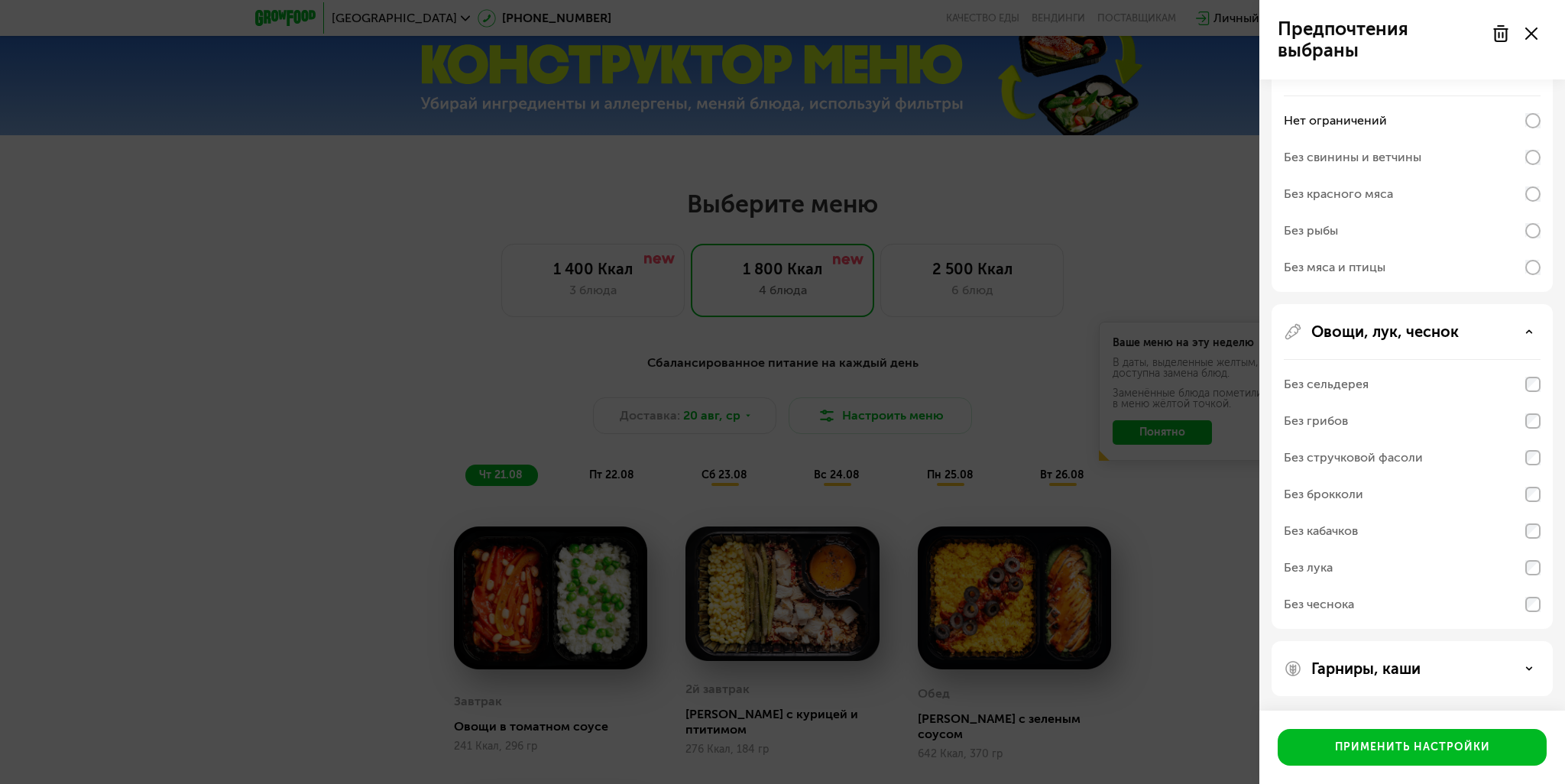
click at [1360, 668] on p "Гарниры, каши" at bounding box center [1366, 668] width 110 height 18
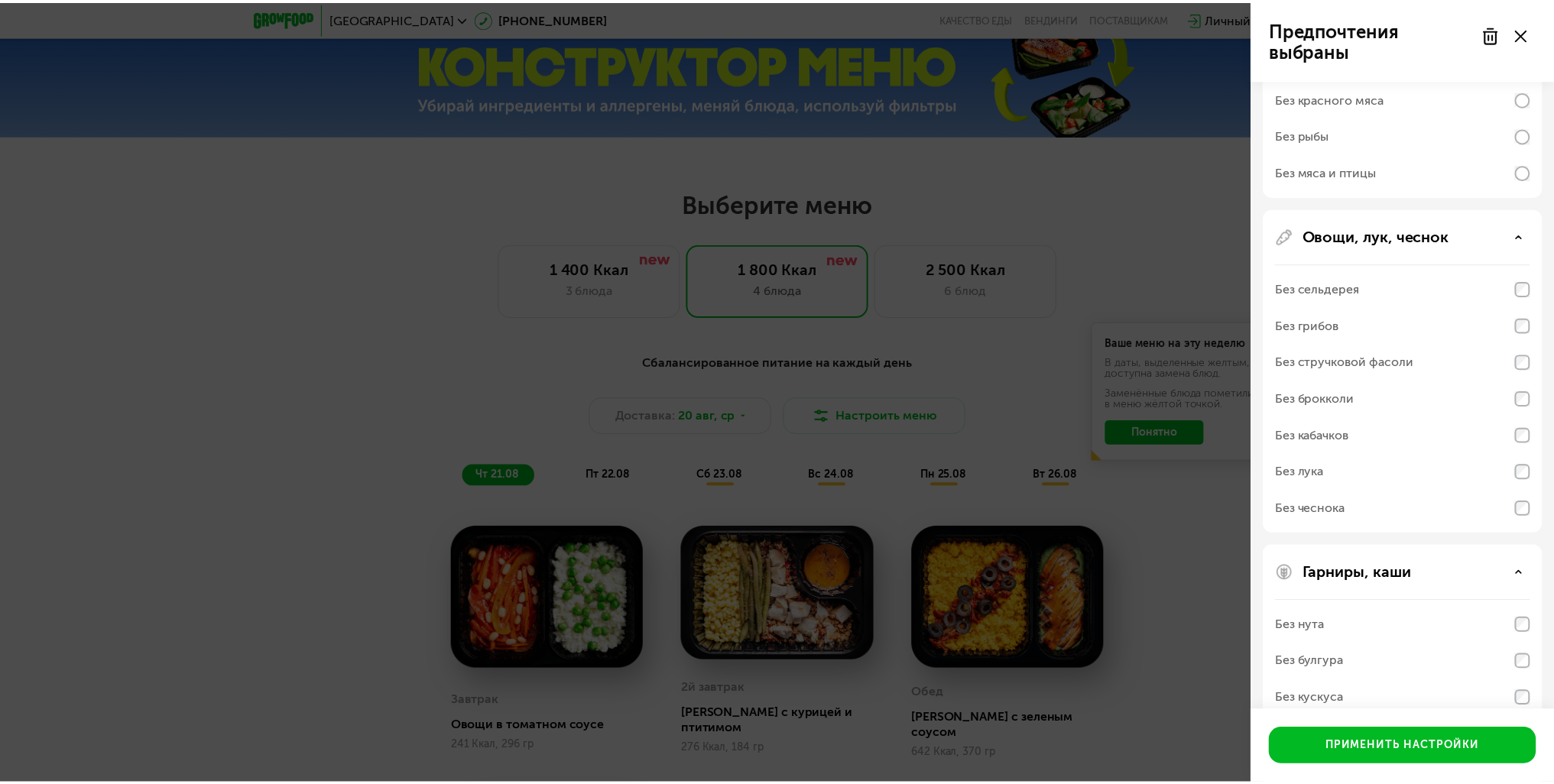
scroll to position [541, 0]
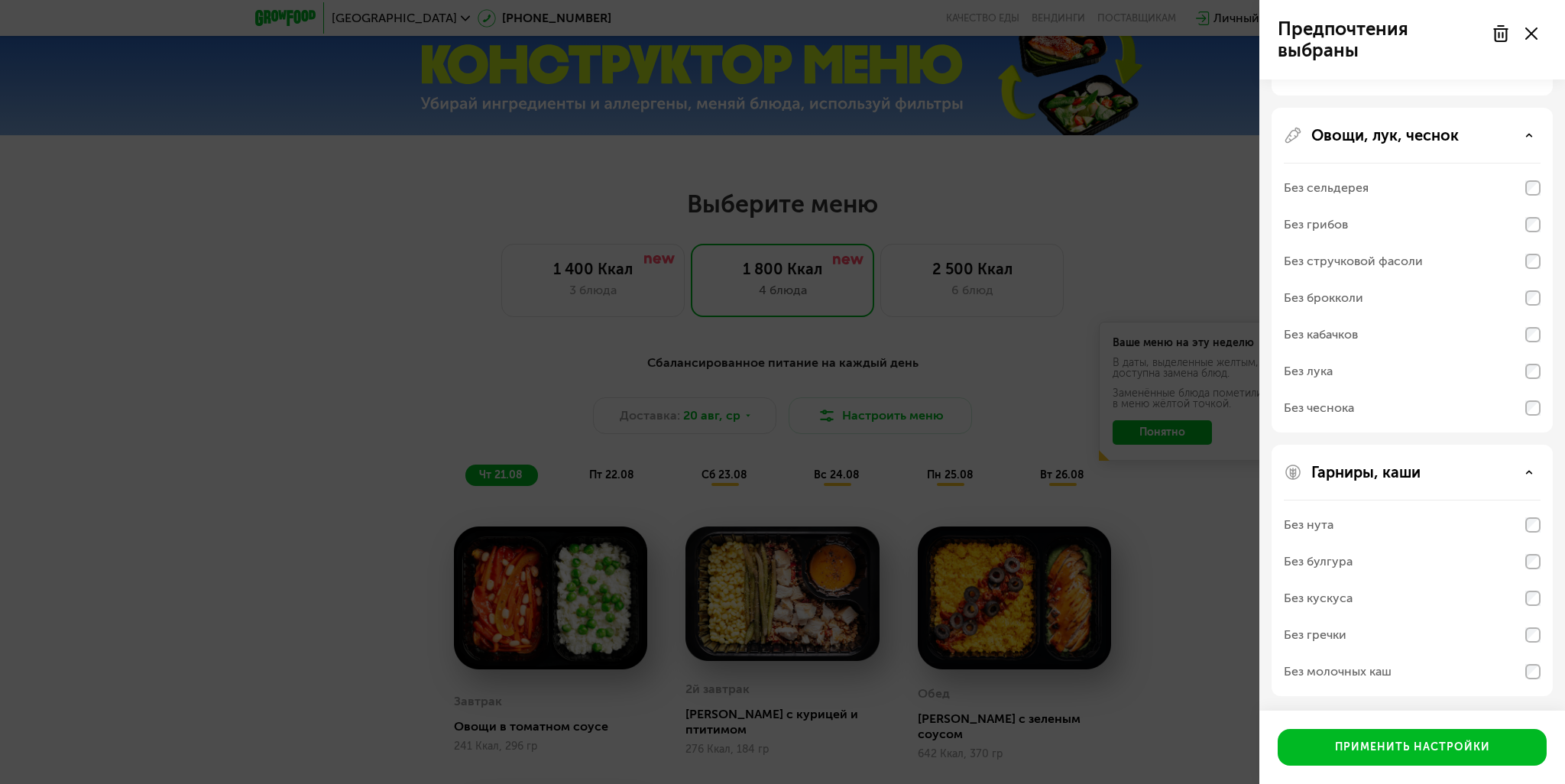
click at [1363, 668] on div "Без молочных каш" at bounding box center [1338, 672] width 108 height 18
click at [1525, 390] on div "Без молочных каш" at bounding box center [1413, 371] width 257 height 37
drag, startPoint x: 1422, startPoint y: 676, endPoint x: 1406, endPoint y: 675, distance: 16.0
click at [1419, 390] on div "Без молочных каш" at bounding box center [1413, 371] width 257 height 37
click at [1377, 673] on div "Без молочных каш" at bounding box center [1338, 672] width 108 height 18
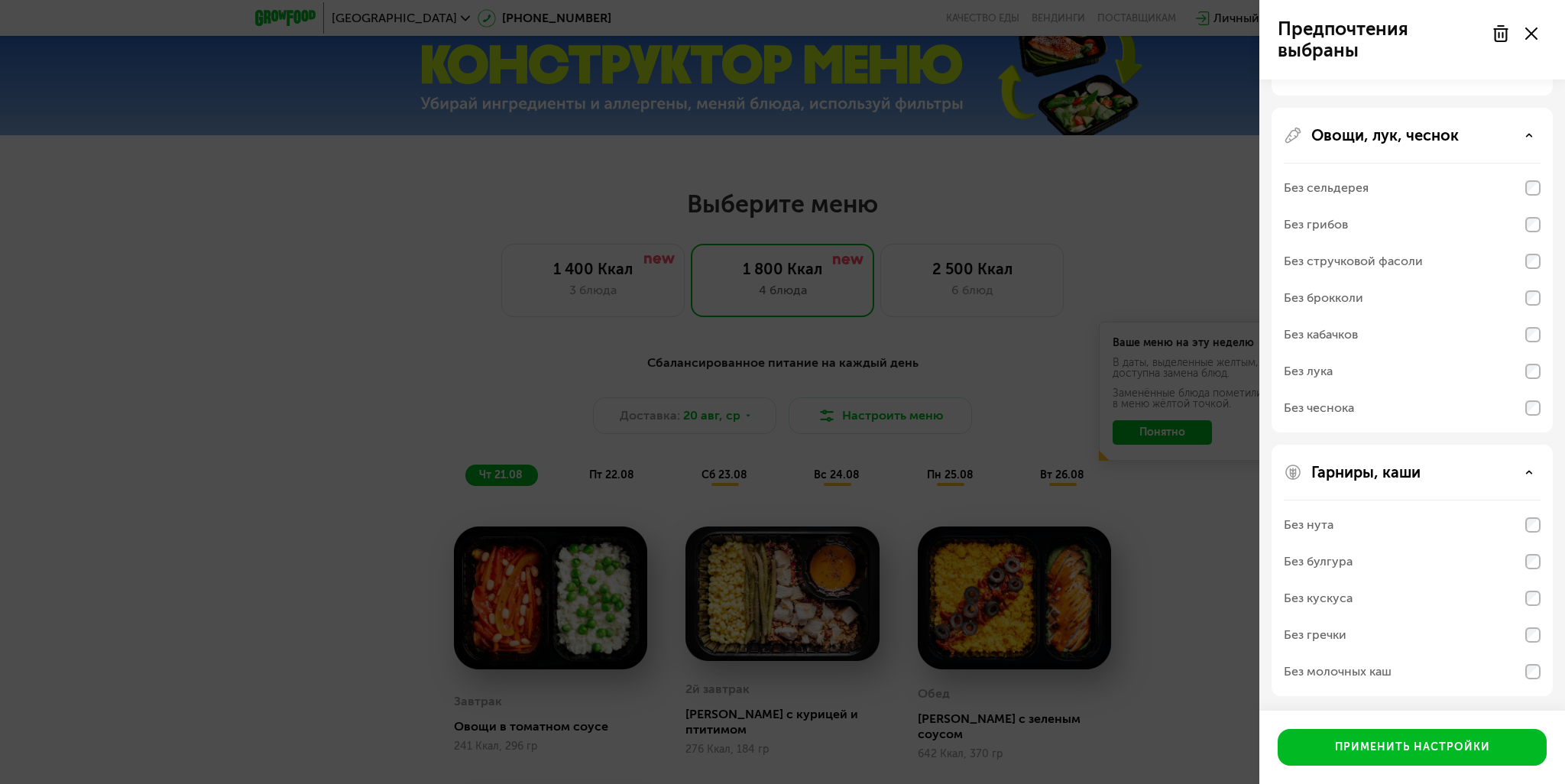
click at [1366, 669] on div "Без молочных каш" at bounding box center [1338, 672] width 108 height 18
click at [1385, 748] on div "Применить настройки" at bounding box center [1413, 746] width 155 height 15
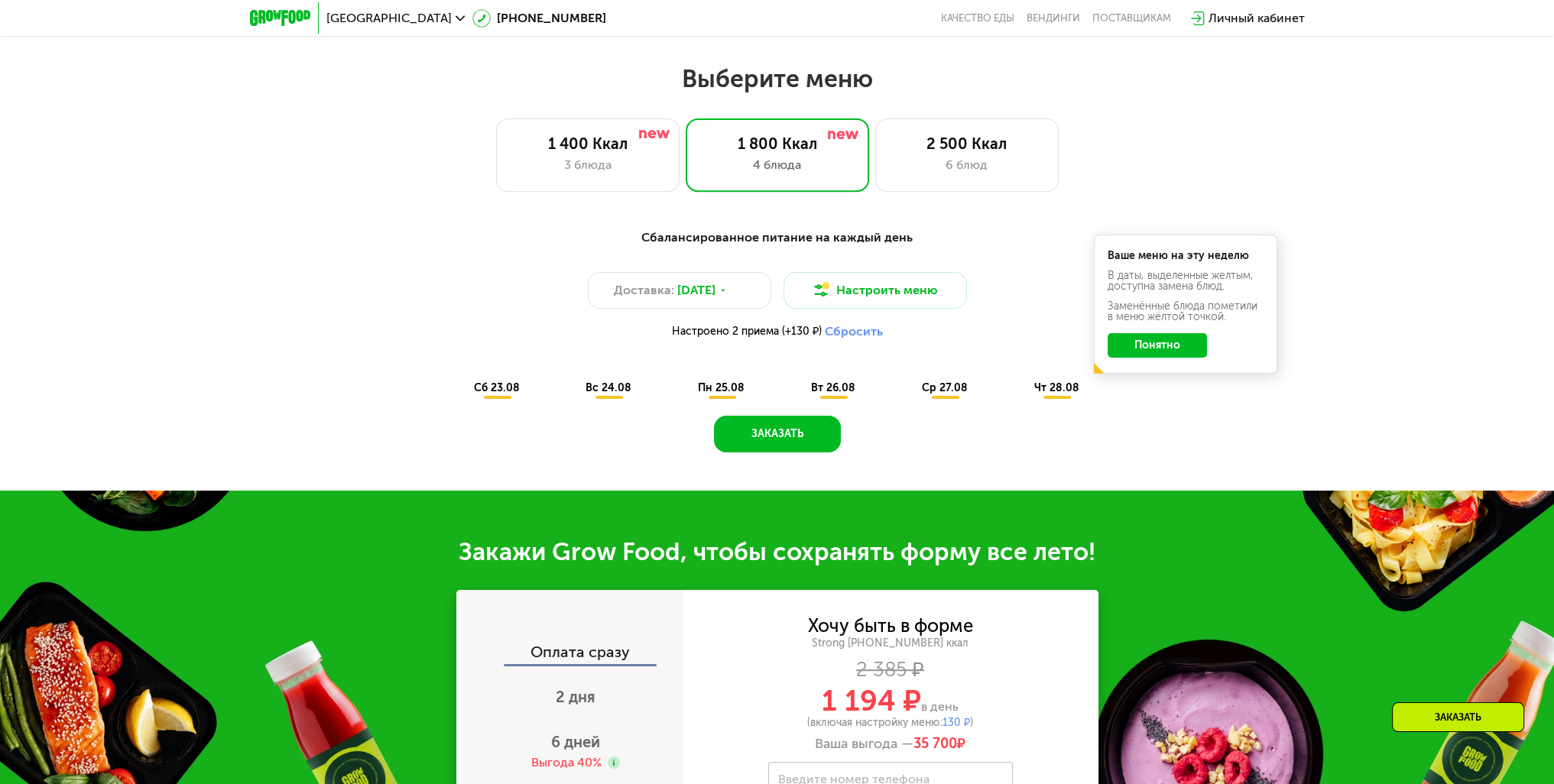
scroll to position [718, 0]
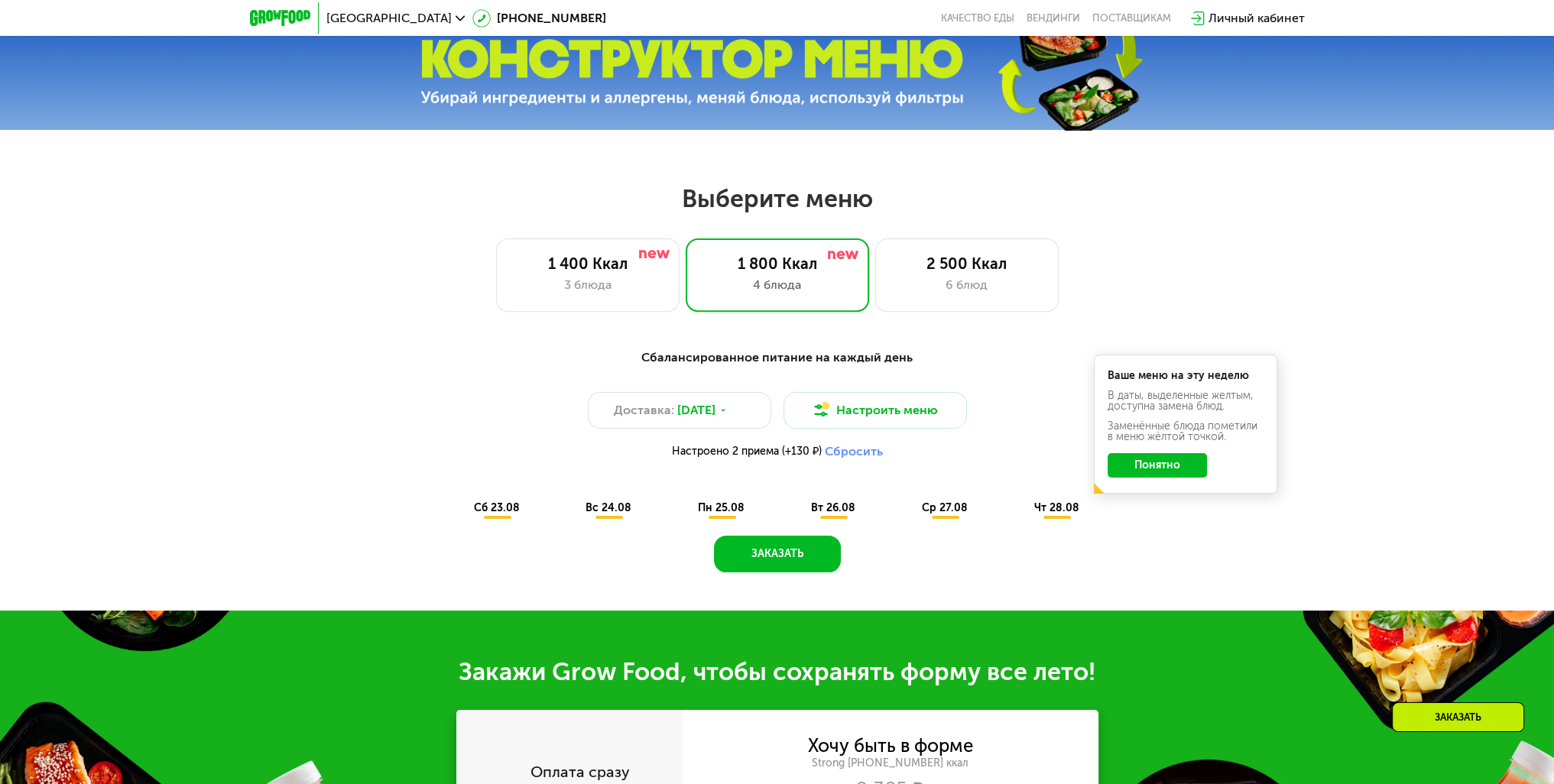
click at [499, 512] on span "сб 23.08" at bounding box center [497, 507] width 46 height 13
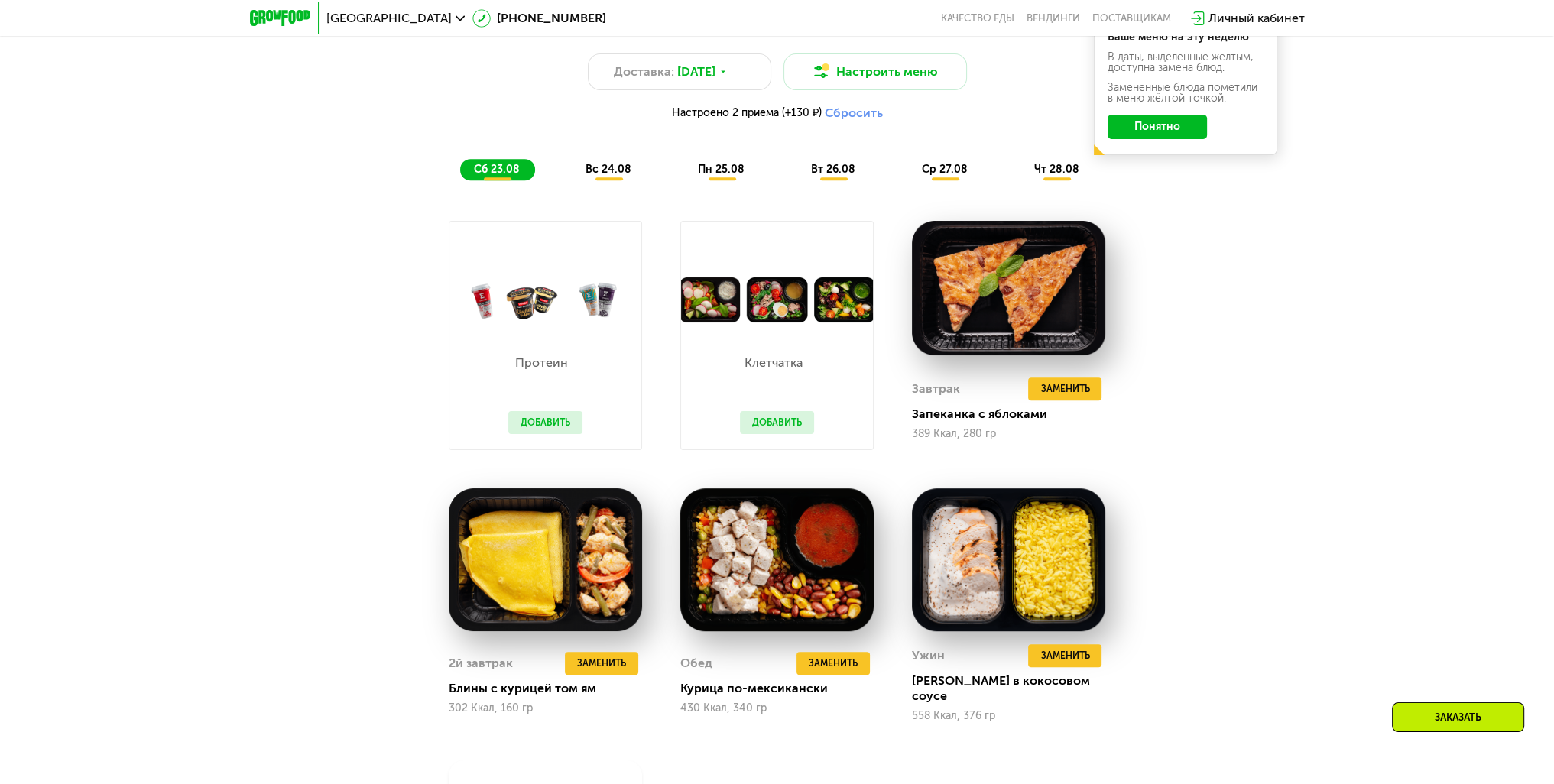
scroll to position [947, 0]
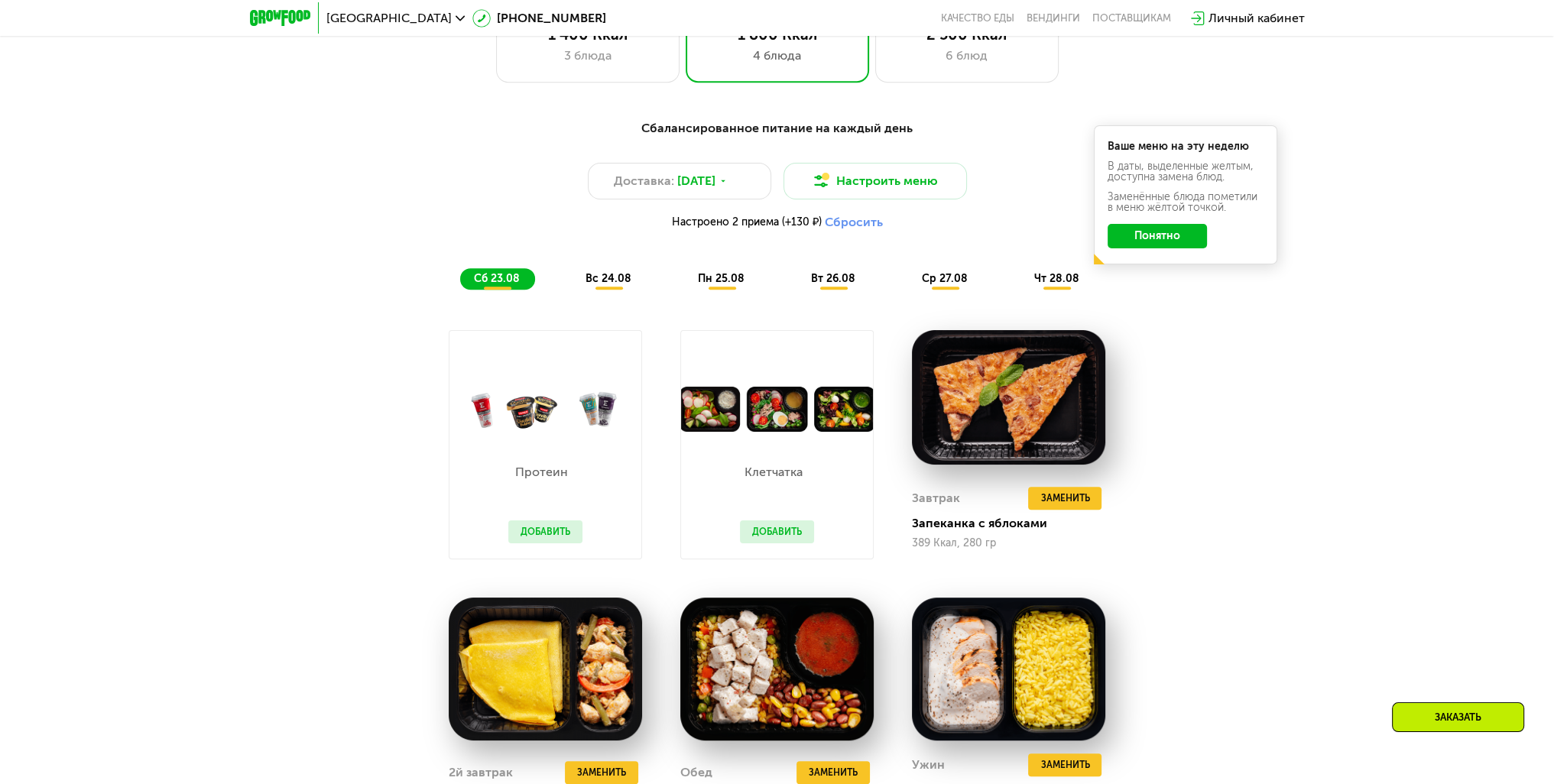
drag, startPoint x: 654, startPoint y: 499, endPoint x: 408, endPoint y: 198, distance: 388.7
click at [408, 198] on div "Доставка: [DATE] Настроить меню Настроено 2 приема (+130 ₽) Сбросить" at bounding box center [777, 200] width 905 height 75
click at [562, 65] on div "3 блюда" at bounding box center [587, 56] width 151 height 18
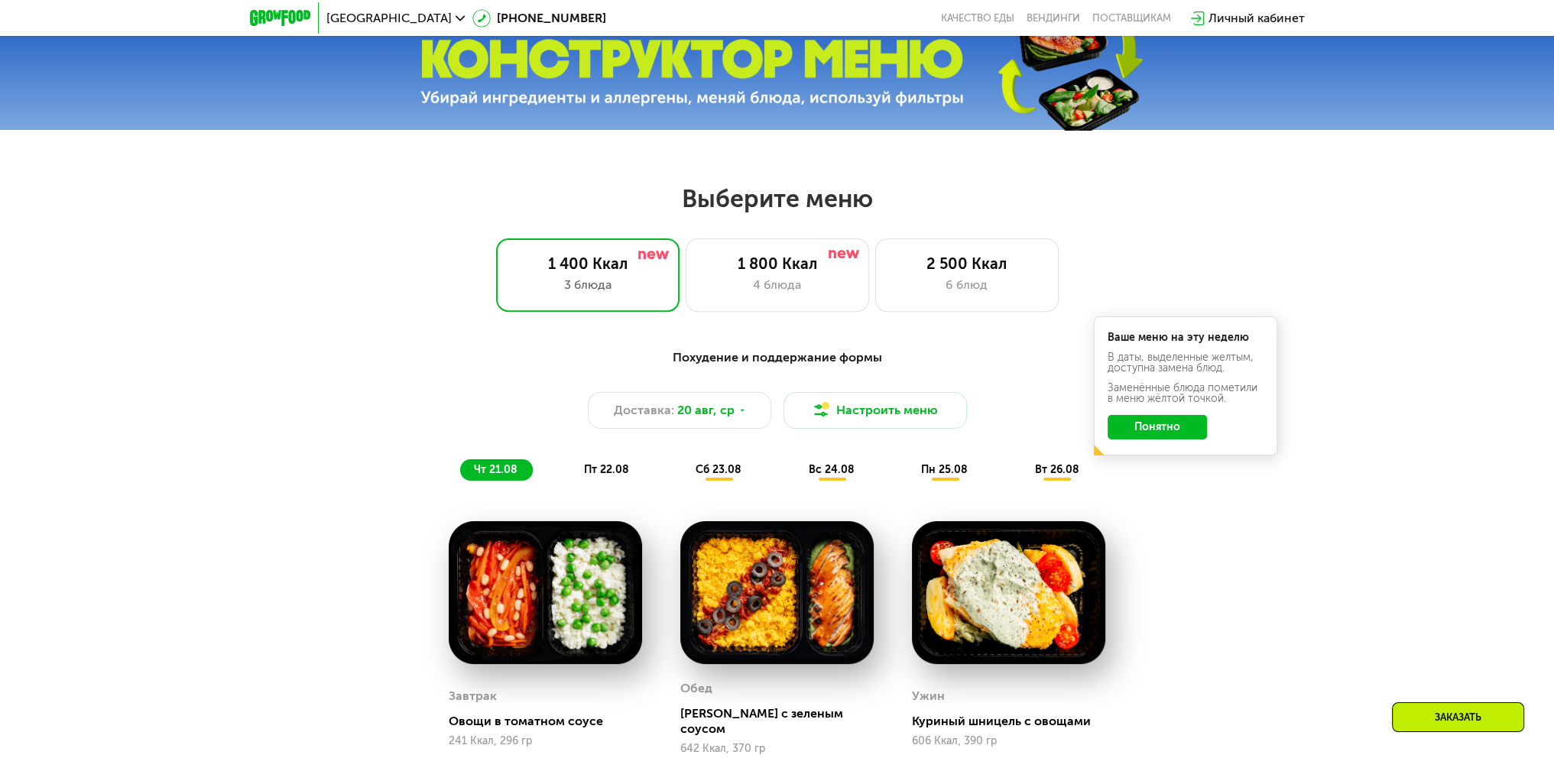
scroll to position [794, 0]
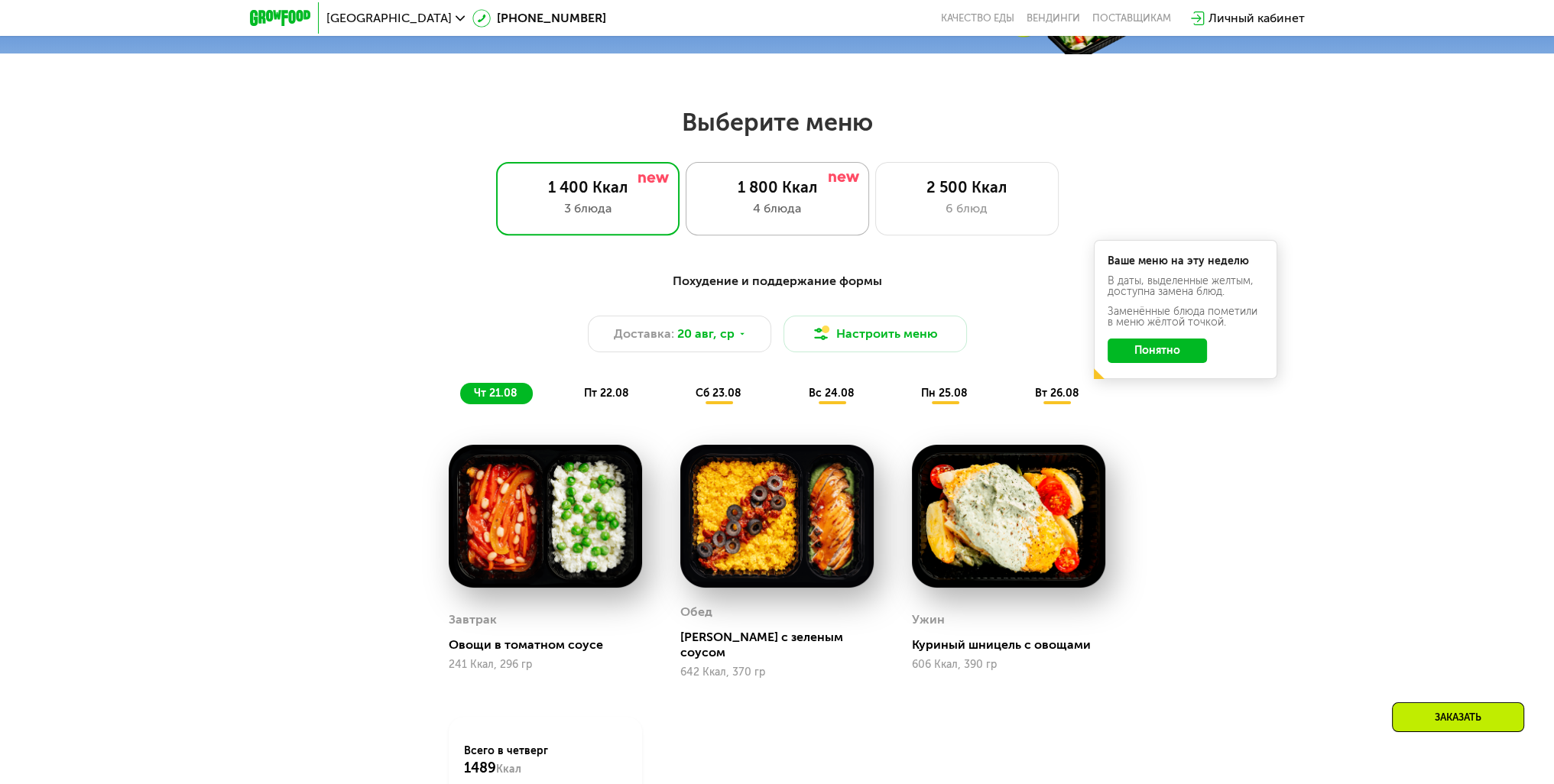
click at [803, 209] on div "4 блюда" at bounding box center [777, 208] width 151 height 18
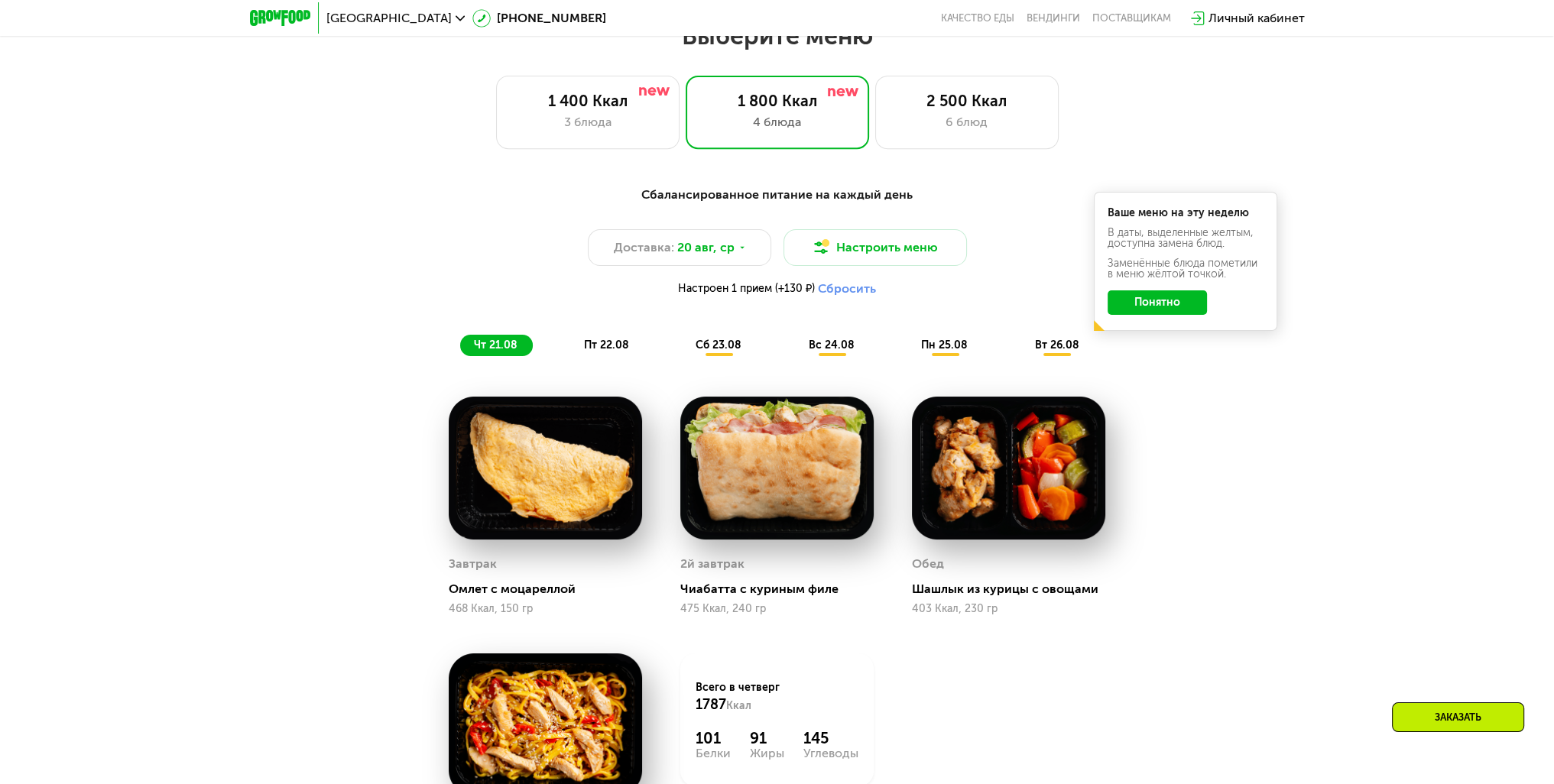
scroll to position [871, 0]
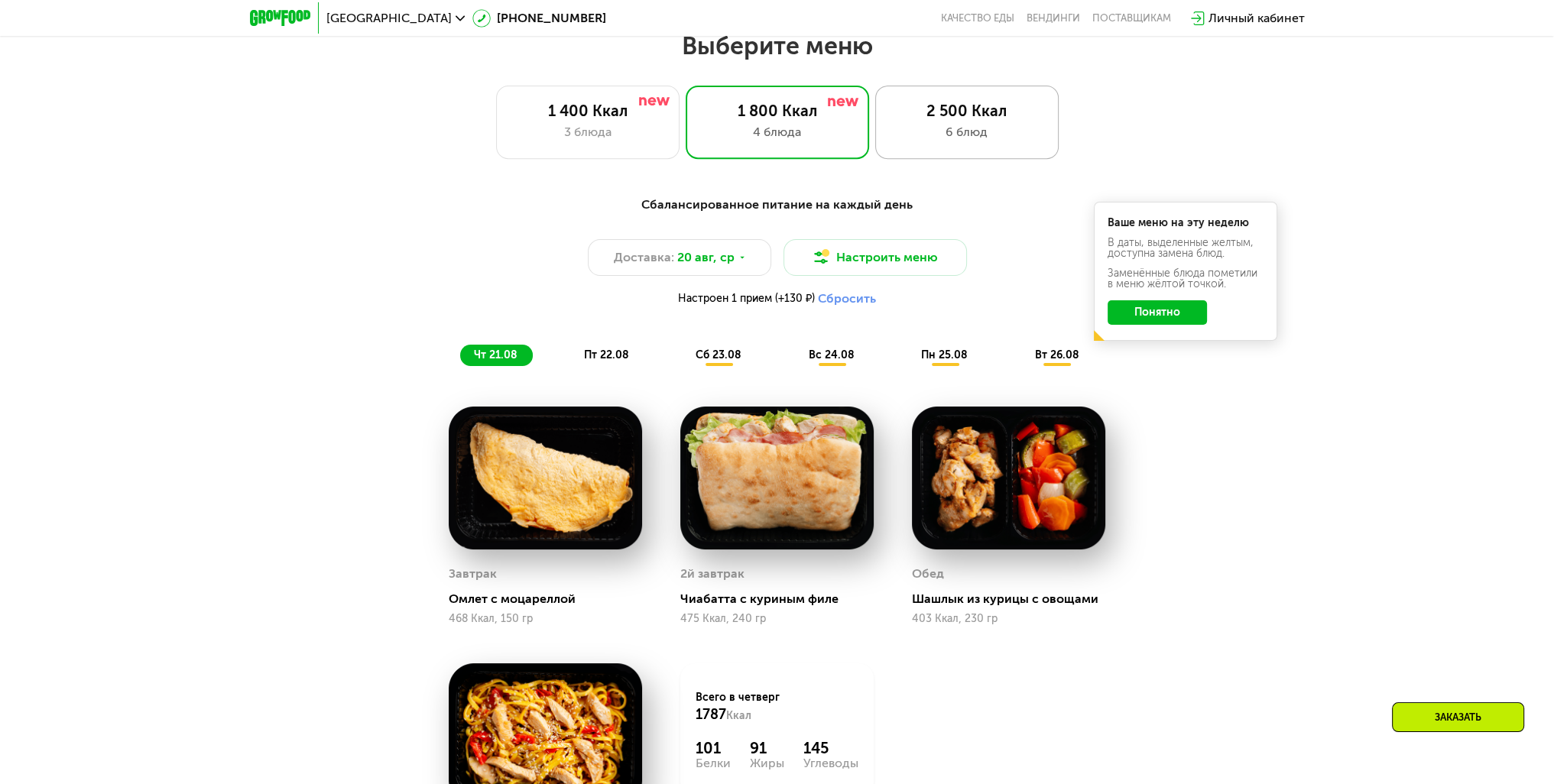
click at [943, 141] on div "6 блюд" at bounding box center [967, 132] width 151 height 18
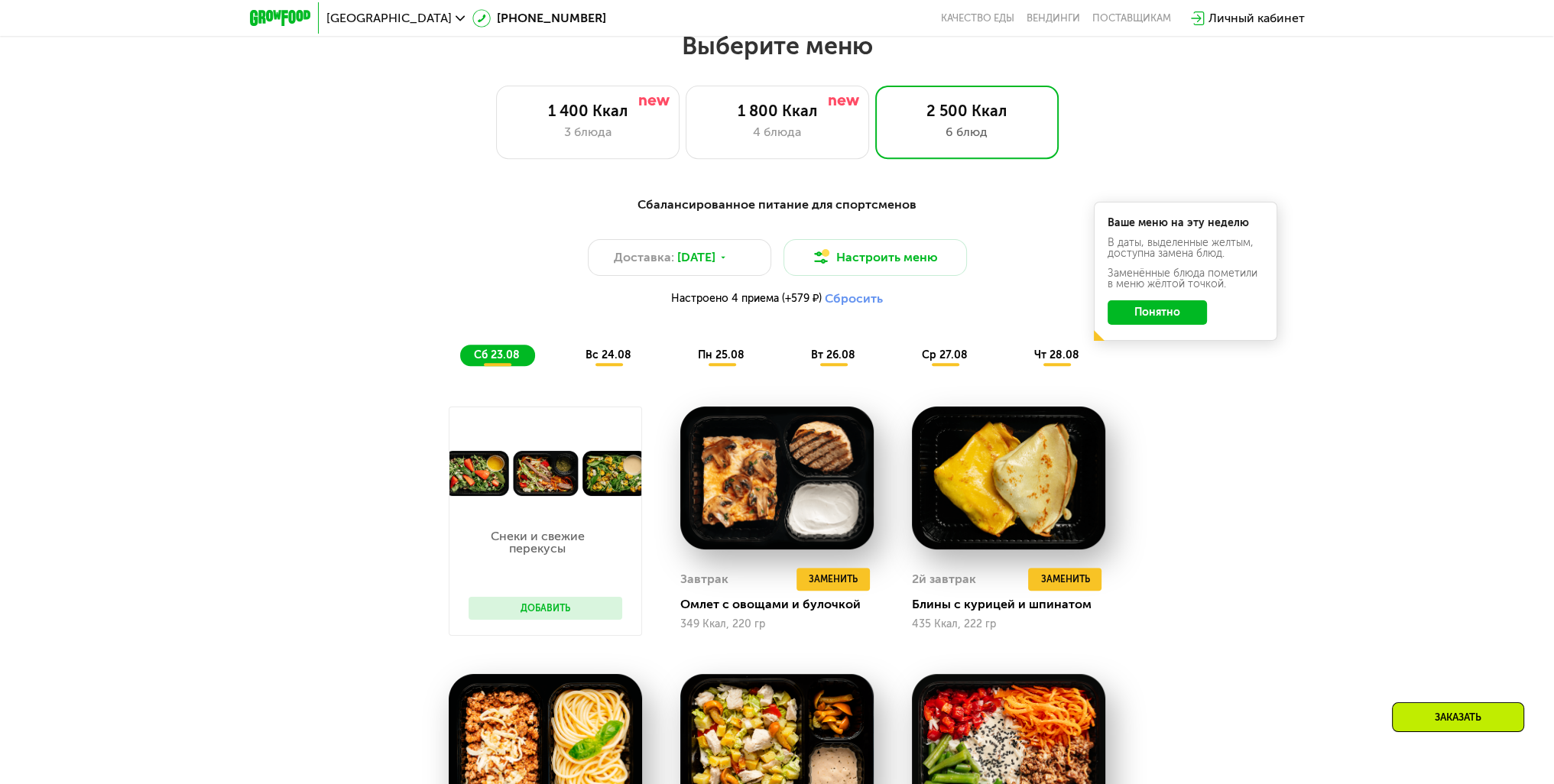
click at [1128, 320] on button "Понятно" at bounding box center [1157, 312] width 100 height 25
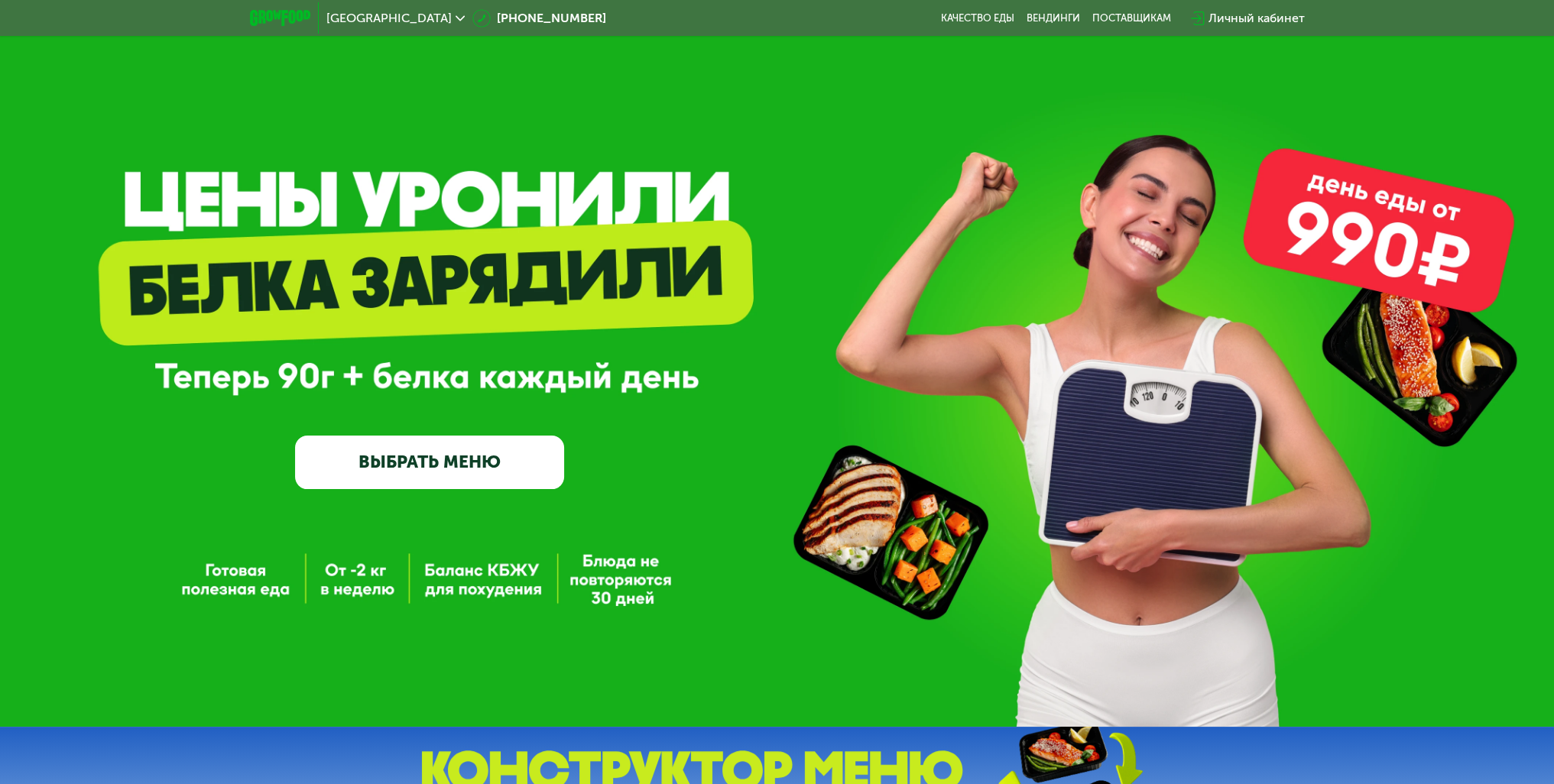
scroll to position [0, 0]
